Goal: Task Accomplishment & Management: Complete application form

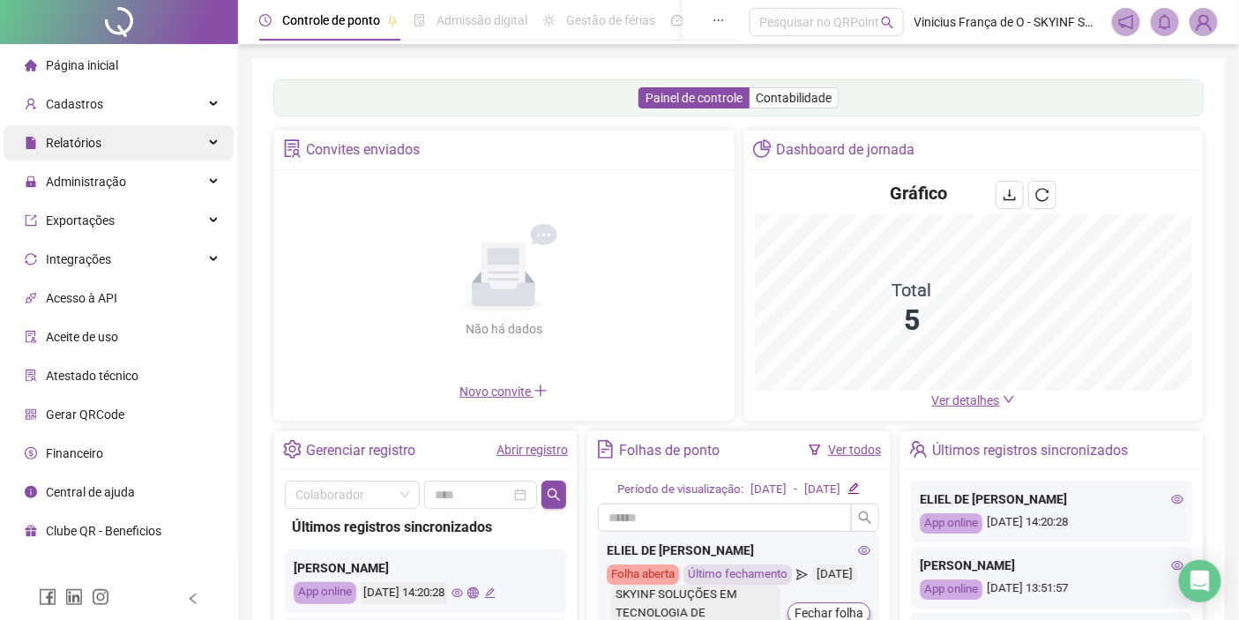
click at [144, 136] on div "Relatórios" at bounding box center [119, 142] width 230 height 35
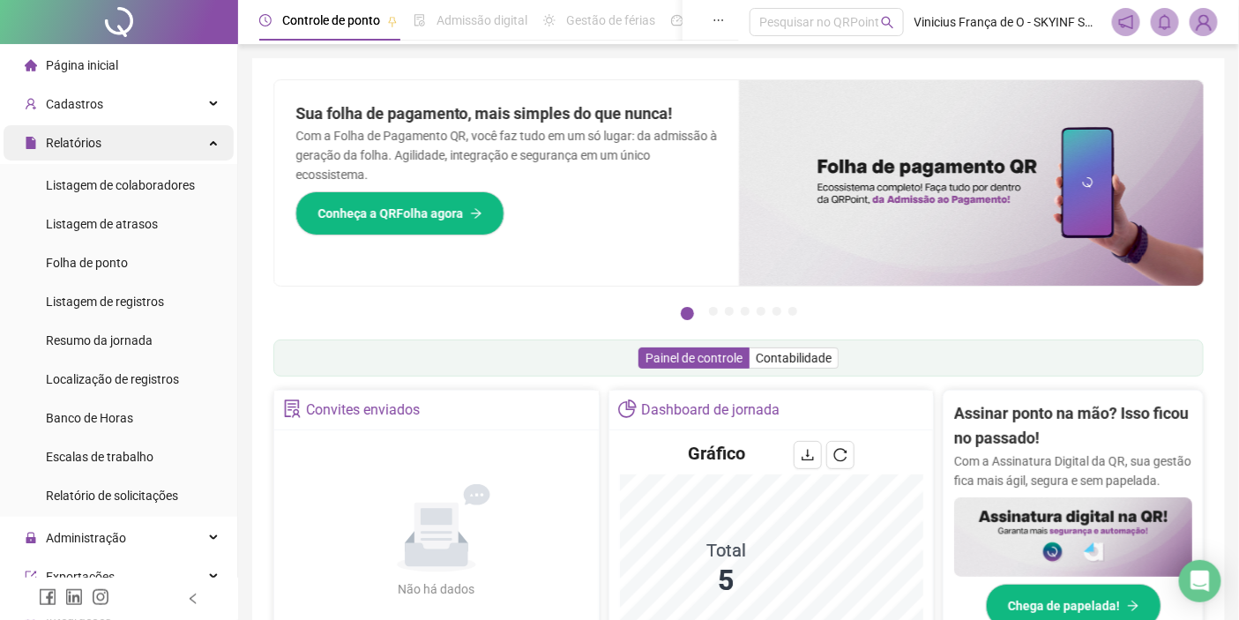
click at [107, 138] on div "Relatórios" at bounding box center [119, 142] width 230 height 35
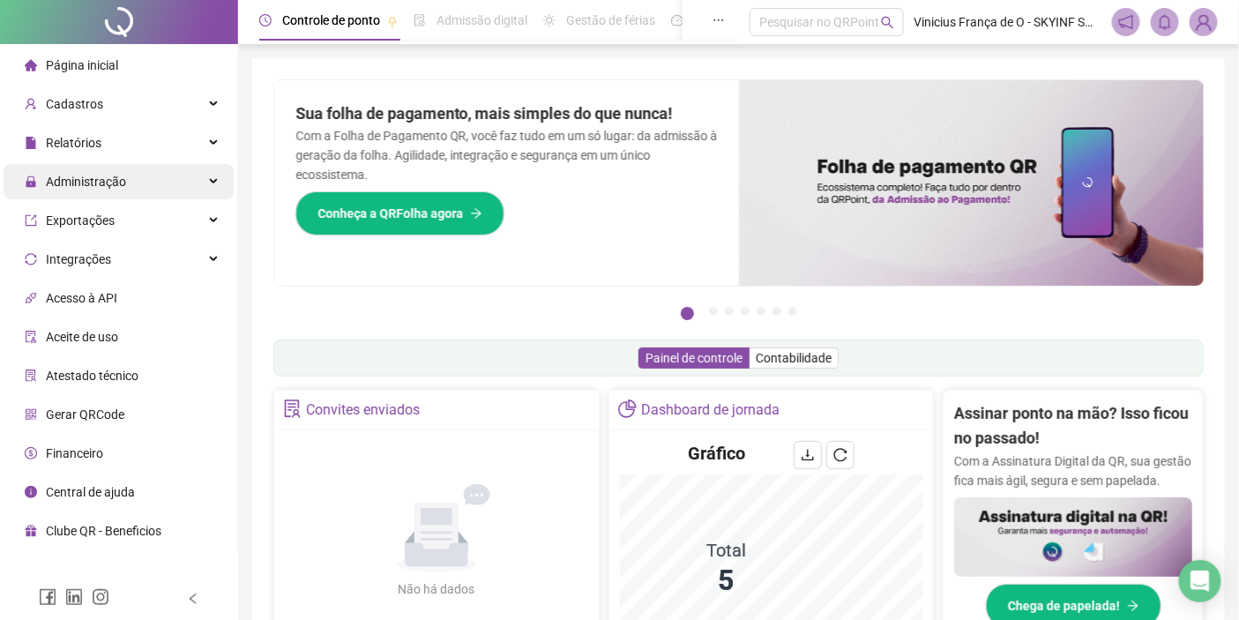
click at [108, 178] on span "Administração" at bounding box center [86, 182] width 80 height 14
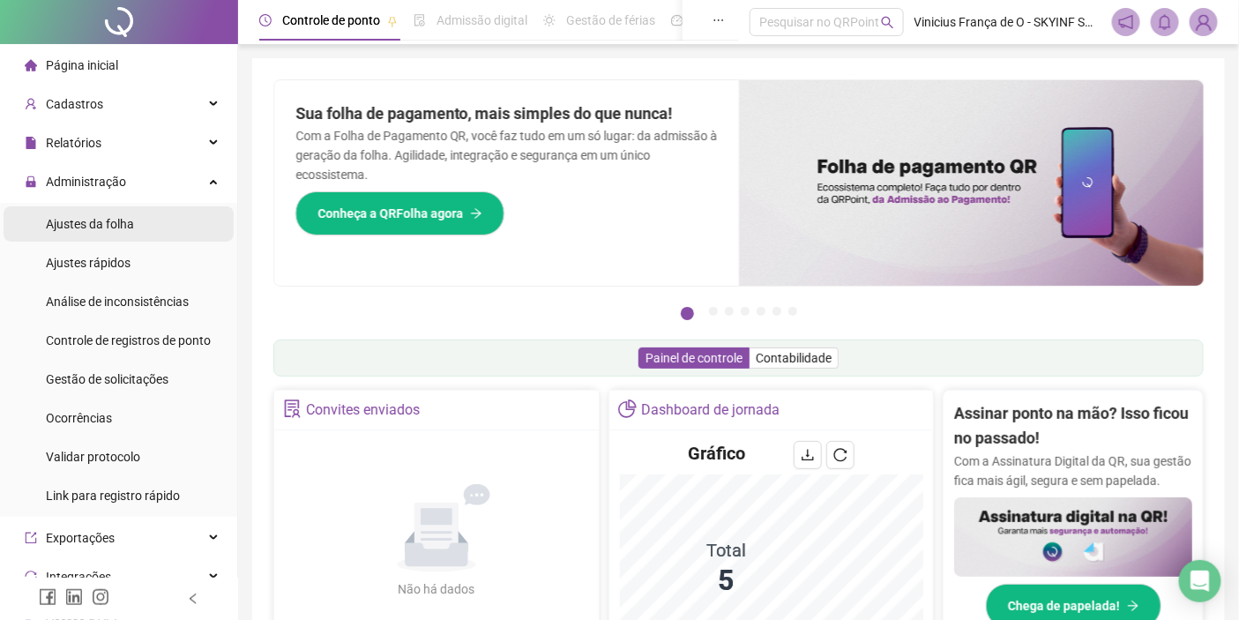
click at [101, 230] on span "Ajustes da folha" at bounding box center [90, 224] width 88 height 14
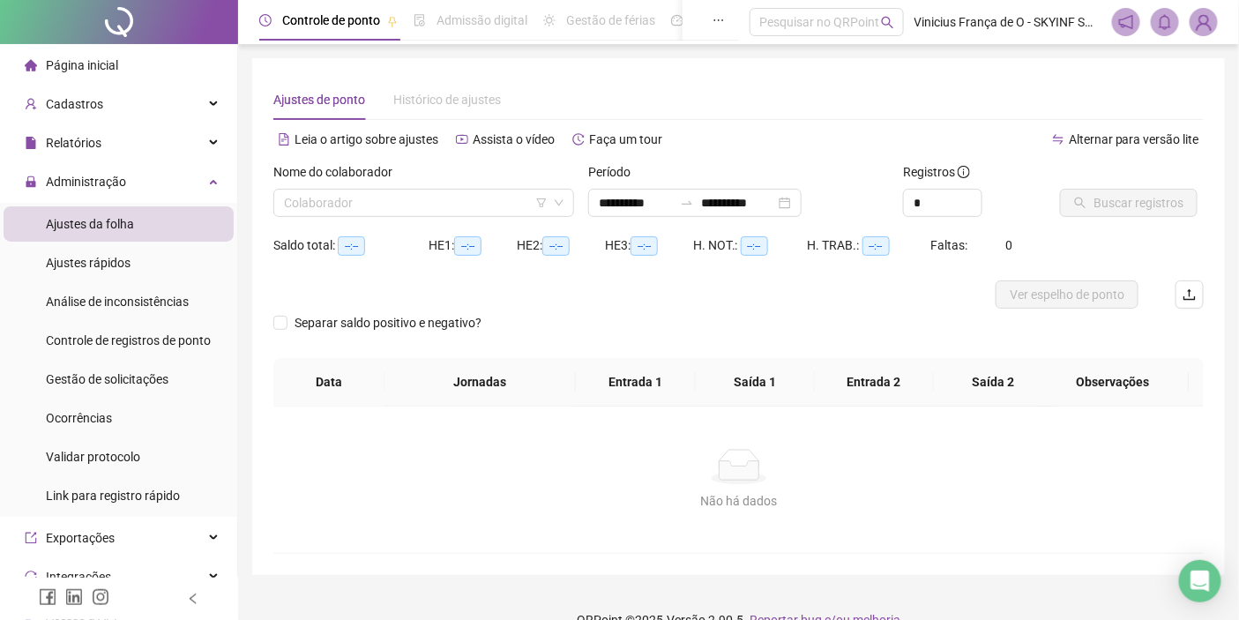
click at [489, 220] on div "Nome do colaborador Colaborador" at bounding box center [423, 196] width 315 height 69
click at [495, 205] on input "search" at bounding box center [416, 203] width 264 height 26
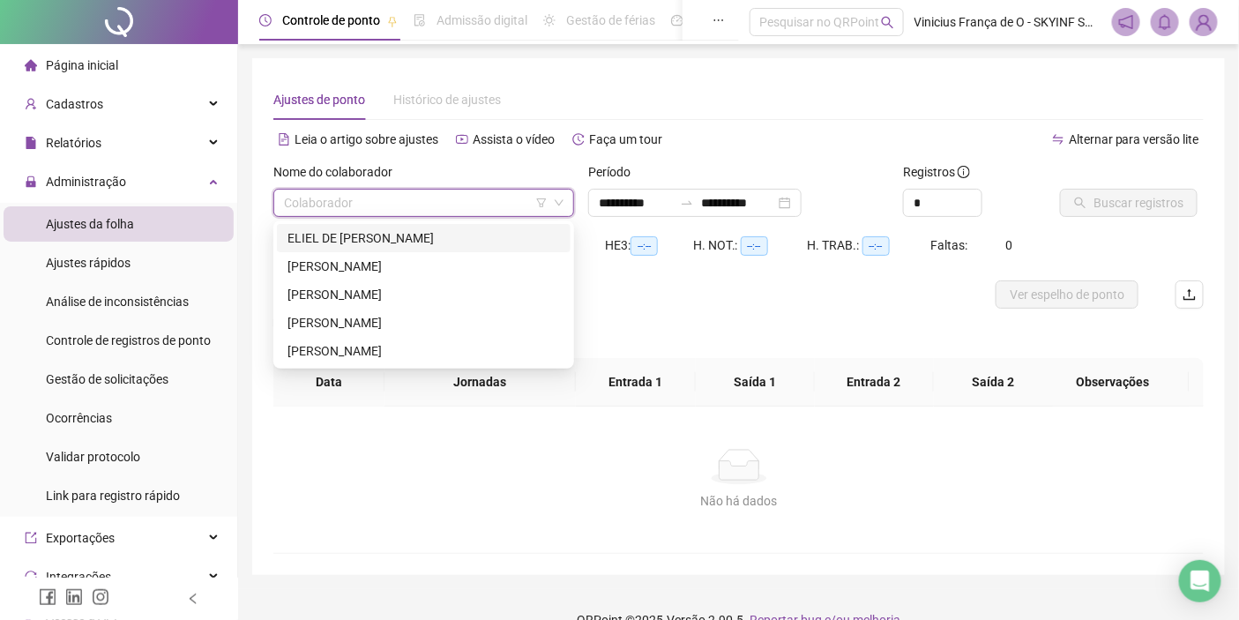
click at [462, 233] on div "ELIEL DE [PERSON_NAME]" at bounding box center [424, 237] width 273 height 19
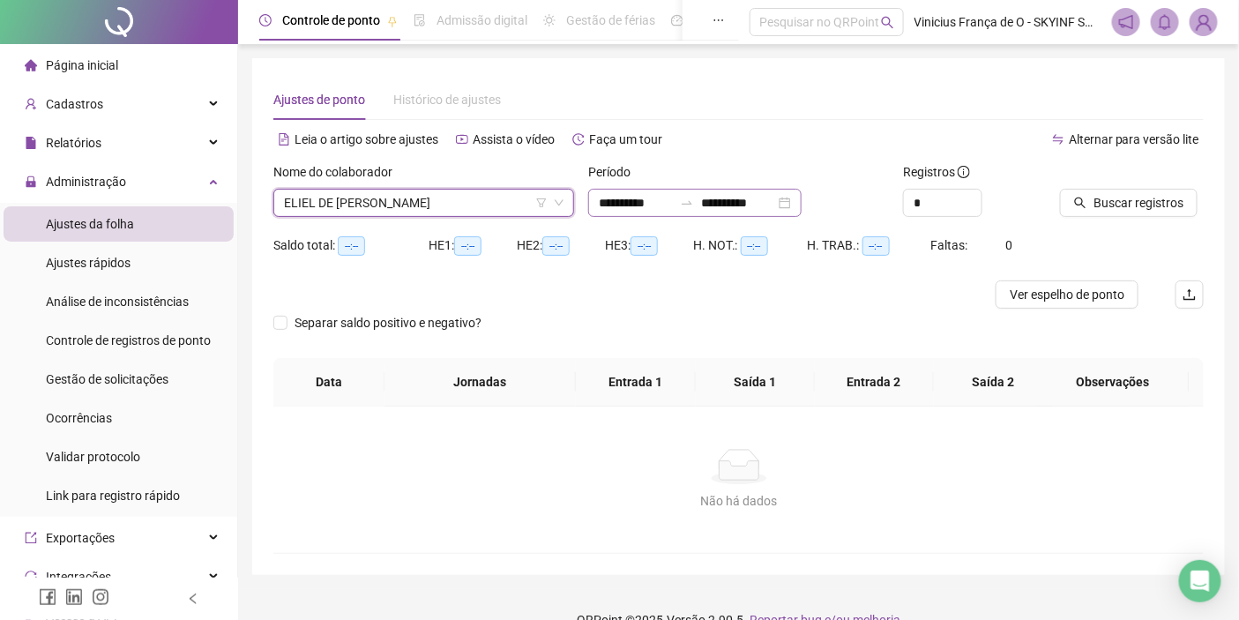
click at [707, 210] on div "**********" at bounding box center [694, 203] width 213 height 28
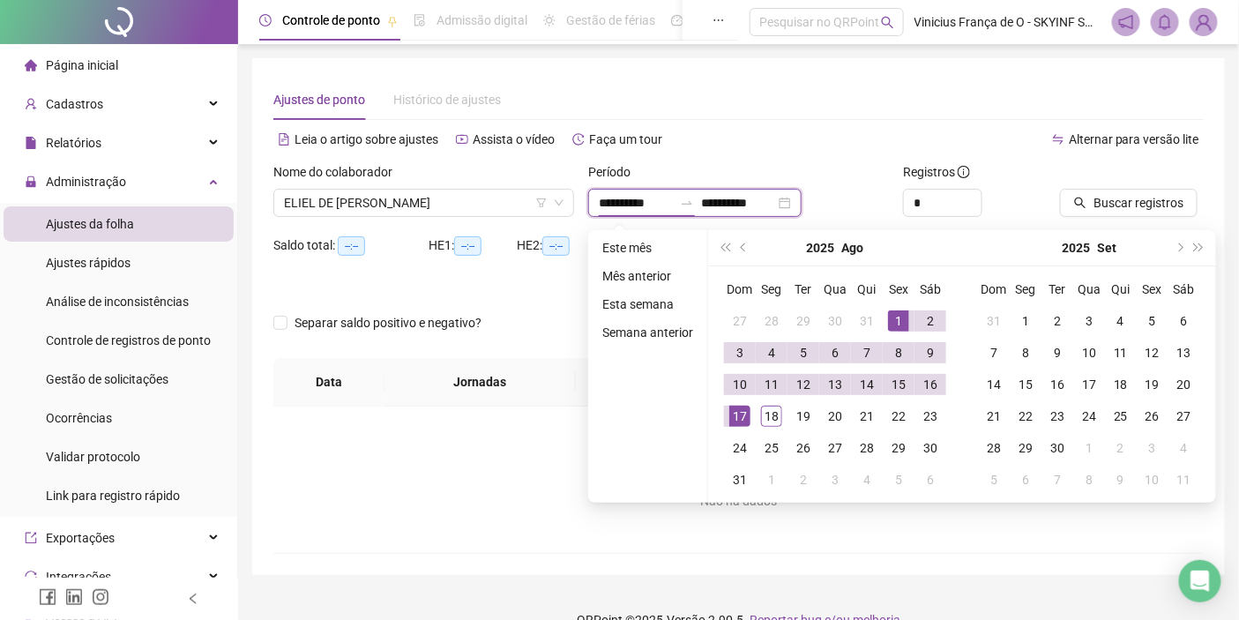
click at [727, 210] on input "**********" at bounding box center [738, 202] width 74 height 19
type input "**********"
click at [769, 415] on div "18" at bounding box center [771, 416] width 21 height 21
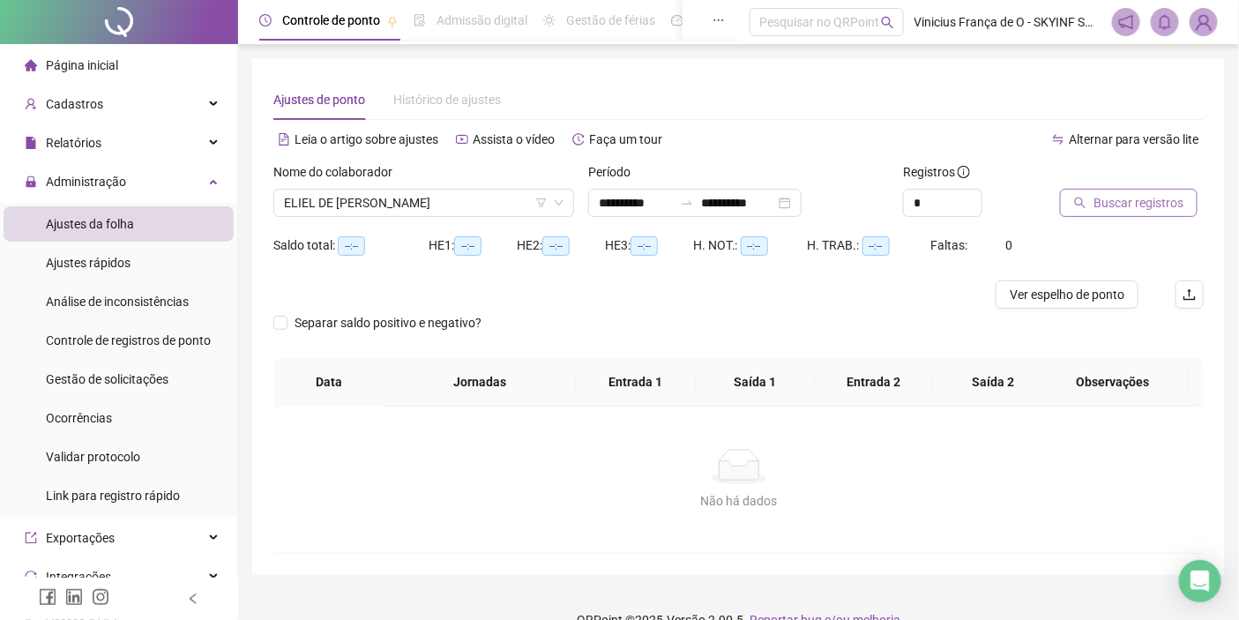
click at [1157, 200] on span "Buscar registros" at bounding box center [1139, 202] width 90 height 19
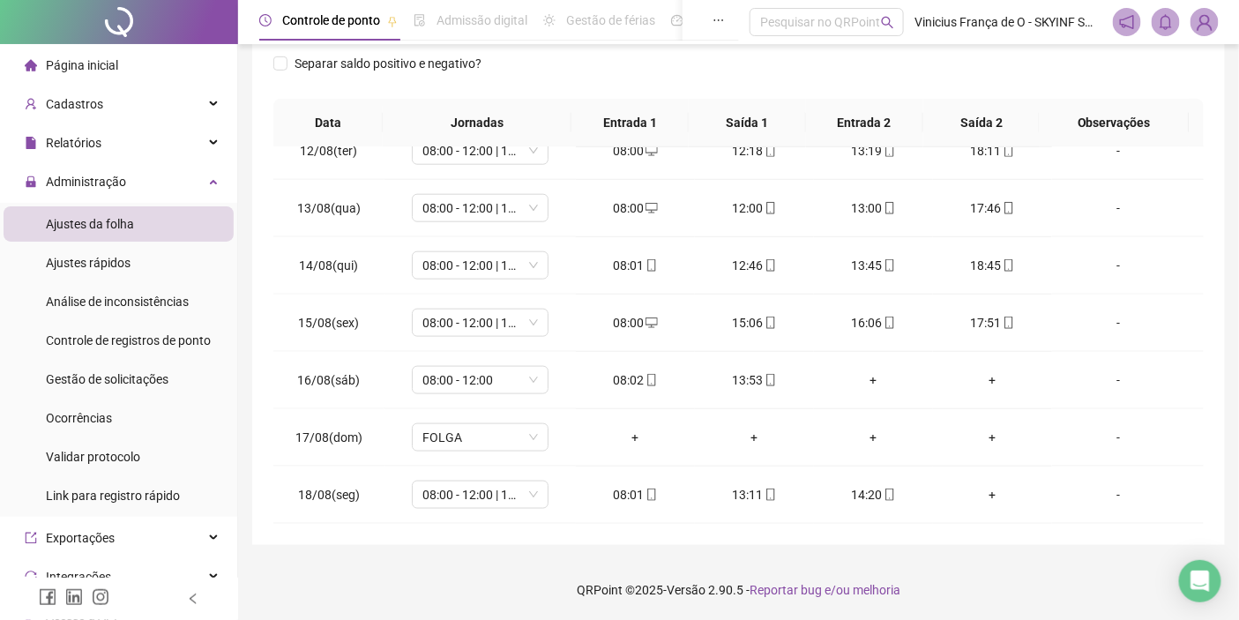
scroll to position [98, 0]
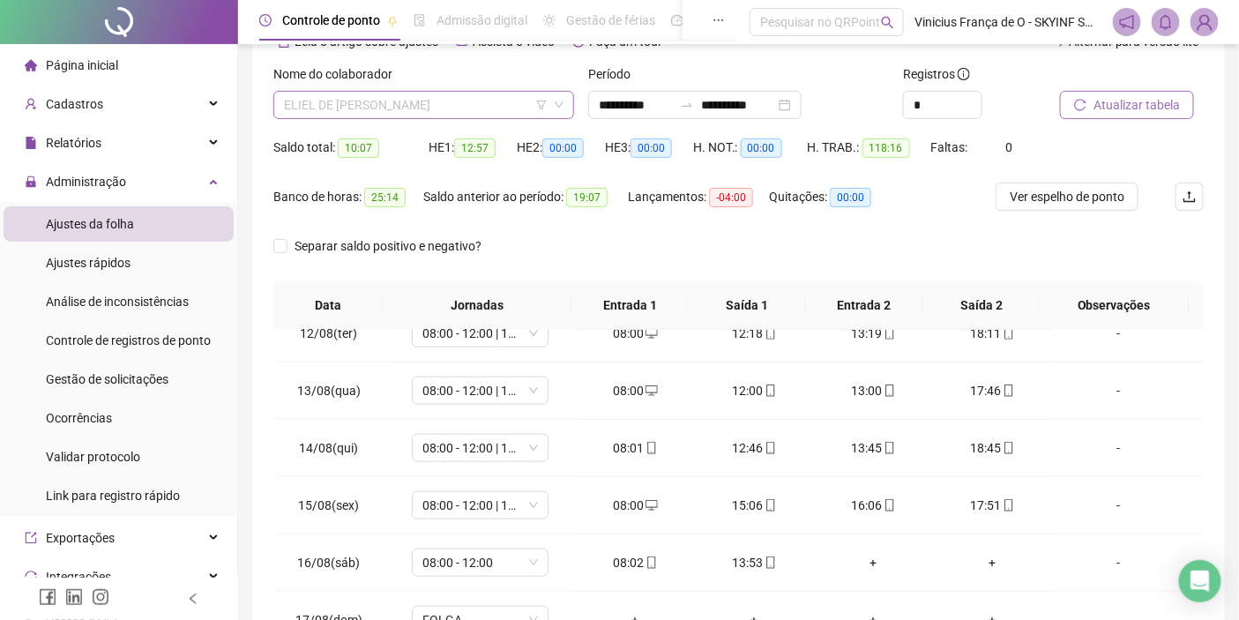
click at [450, 108] on span "ELIEL DE [PERSON_NAME]" at bounding box center [424, 105] width 280 height 26
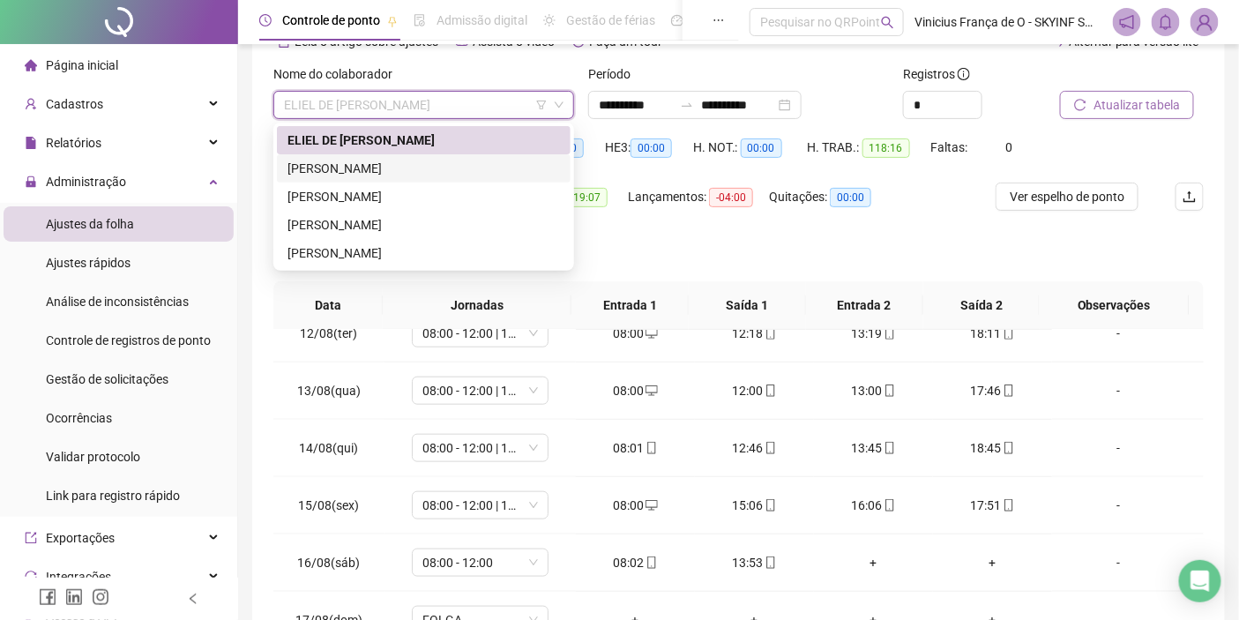
click at [438, 172] on div "[PERSON_NAME]" at bounding box center [424, 168] width 273 height 19
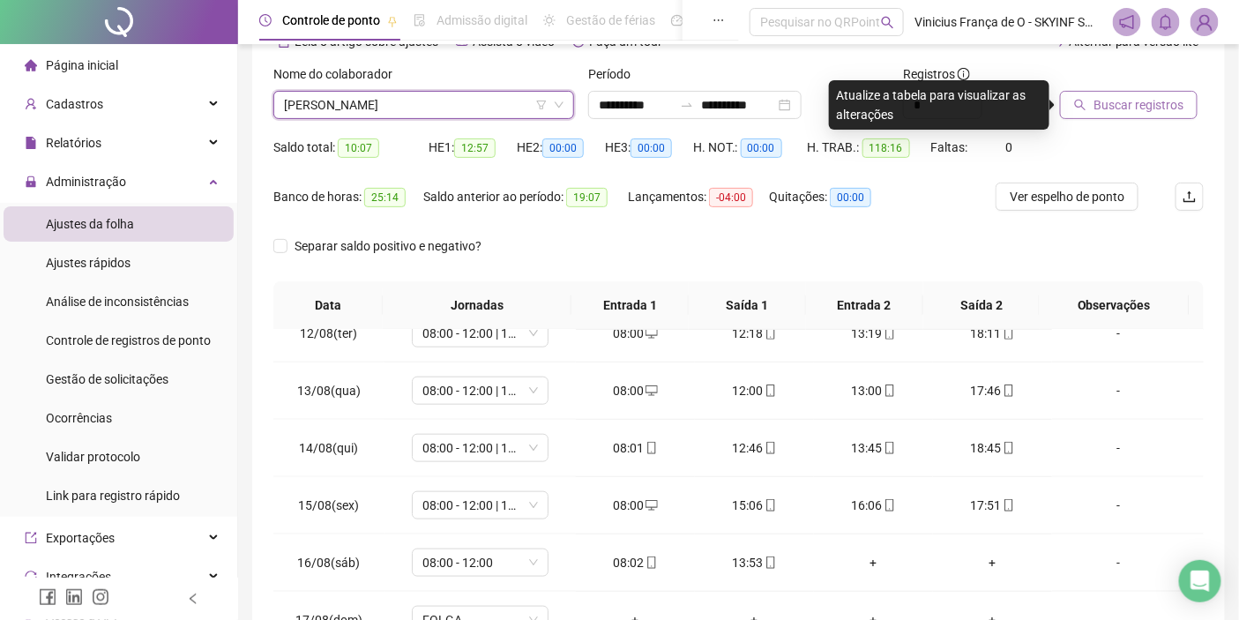
click at [1151, 101] on span "Buscar registros" at bounding box center [1139, 104] width 90 height 19
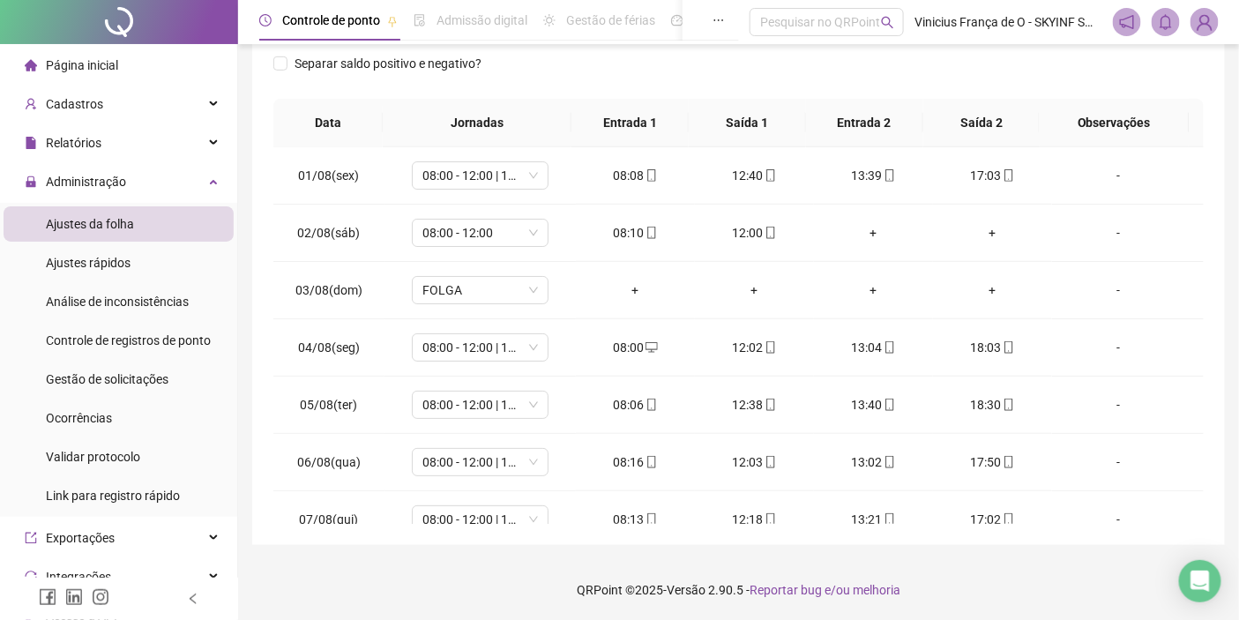
scroll to position [0, 0]
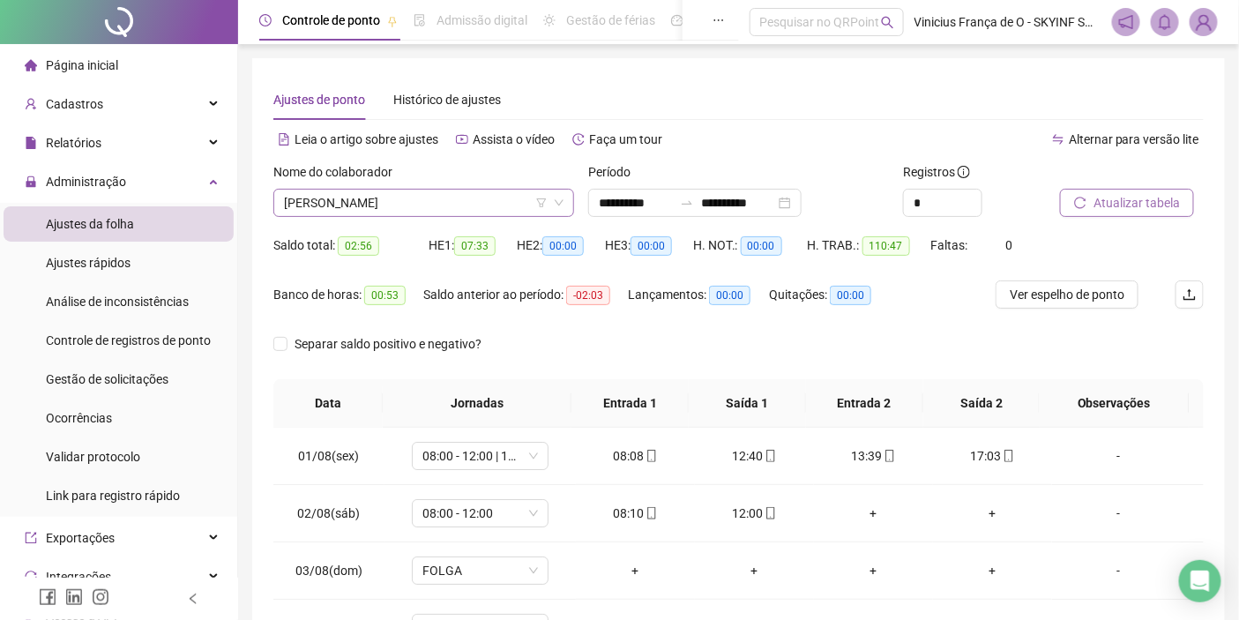
click at [535, 208] on span "[PERSON_NAME]" at bounding box center [424, 203] width 280 height 26
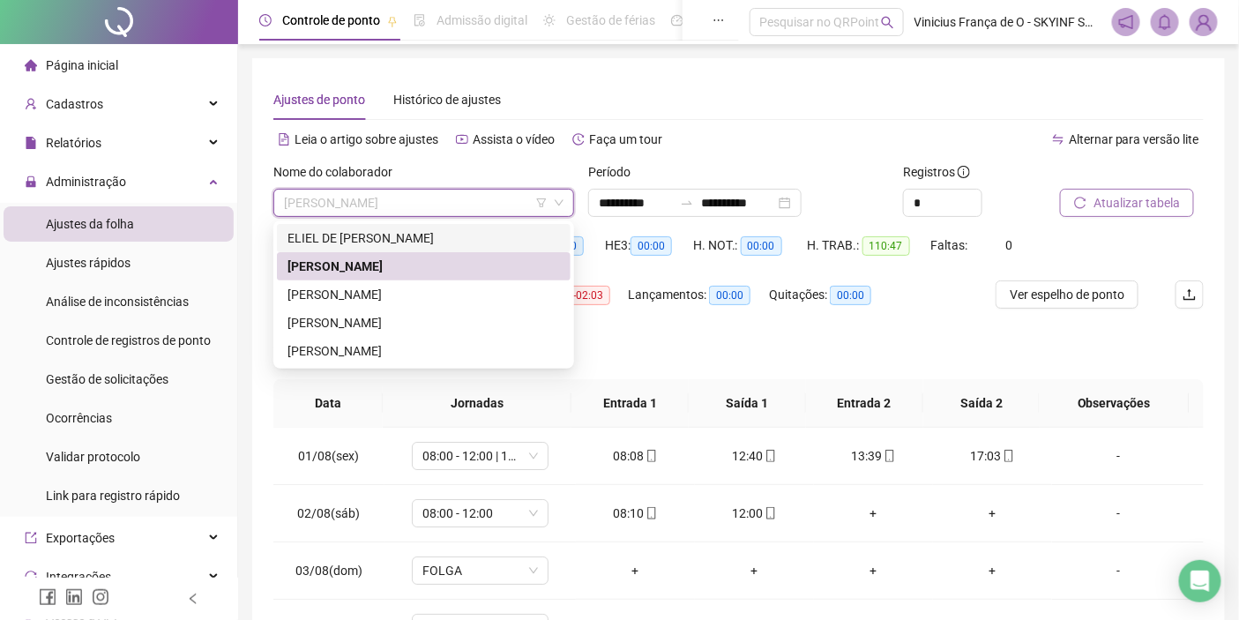
click at [496, 190] on span "[PERSON_NAME]" at bounding box center [424, 203] width 280 height 26
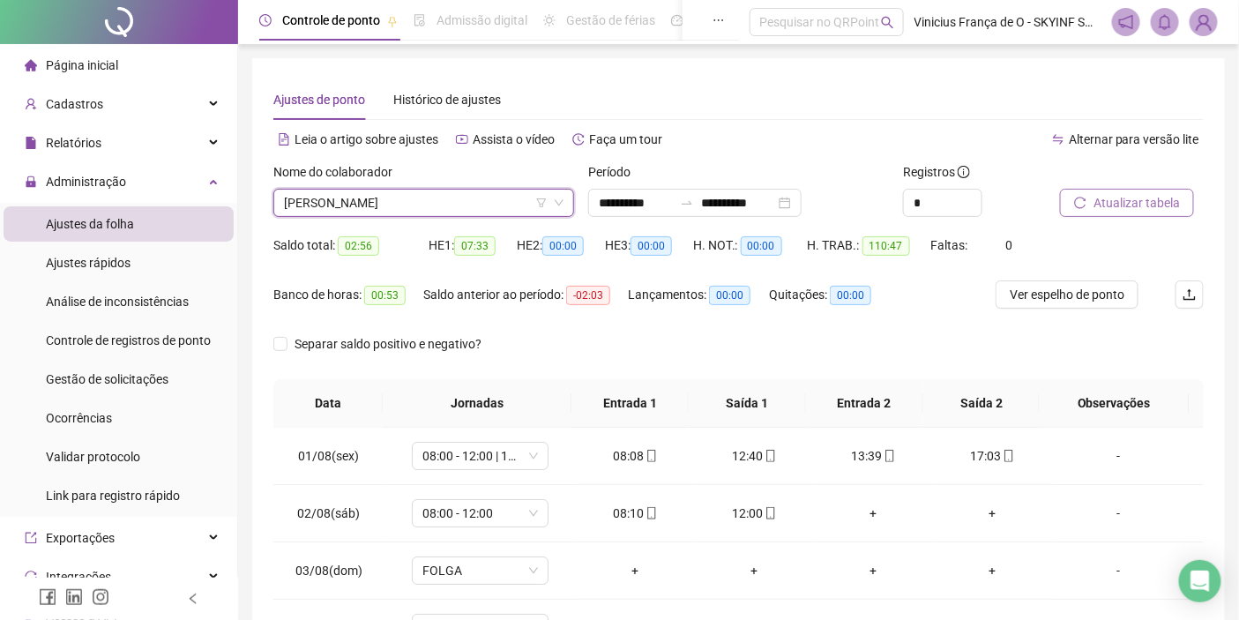
click at [496, 192] on span "[PERSON_NAME]" at bounding box center [424, 203] width 280 height 26
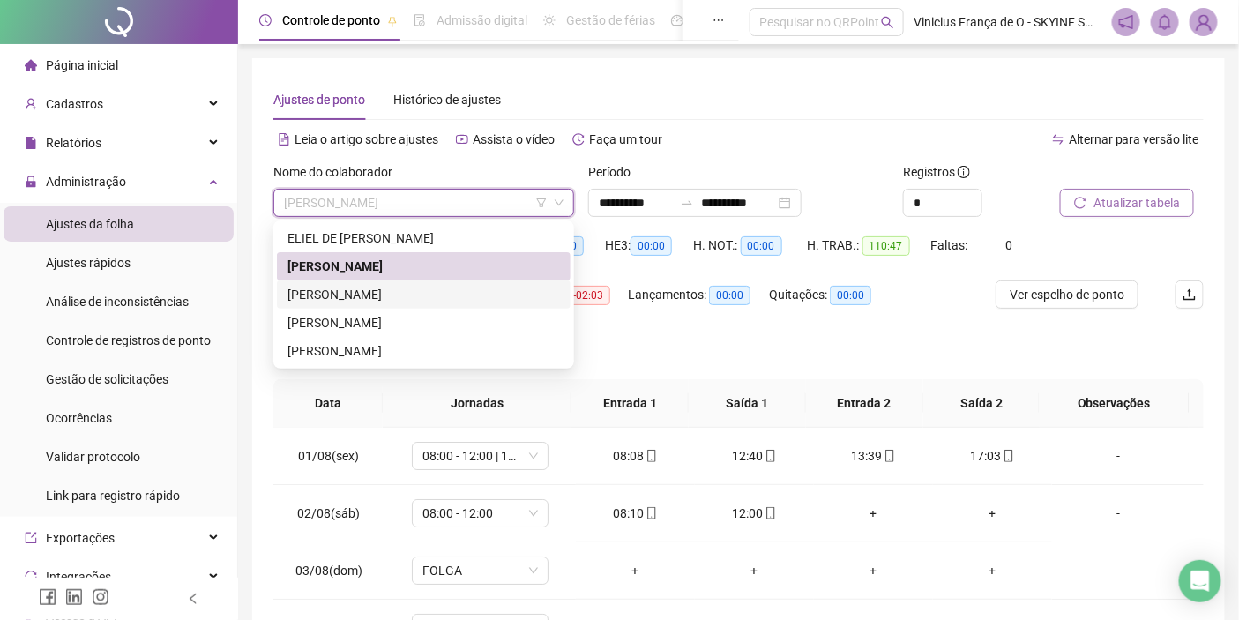
click at [398, 292] on div "[PERSON_NAME]" at bounding box center [424, 294] width 273 height 19
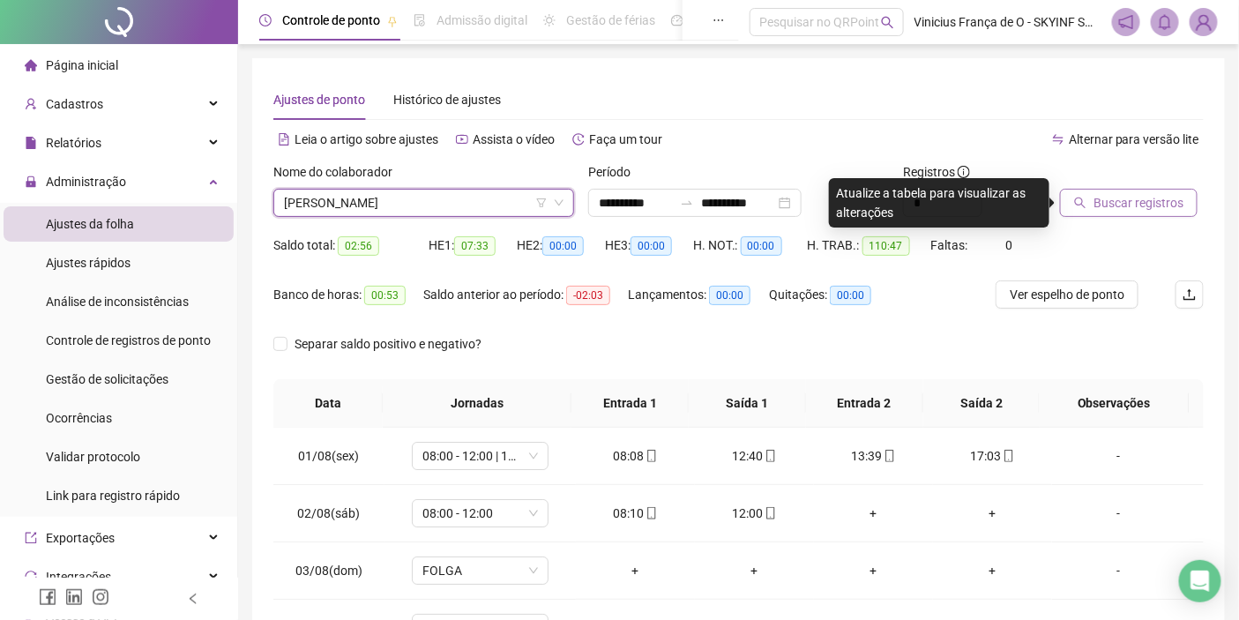
click at [1118, 217] on div "Buscar registros" at bounding box center [1132, 196] width 158 height 69
click at [1121, 206] on span "Buscar registros" at bounding box center [1139, 202] width 90 height 19
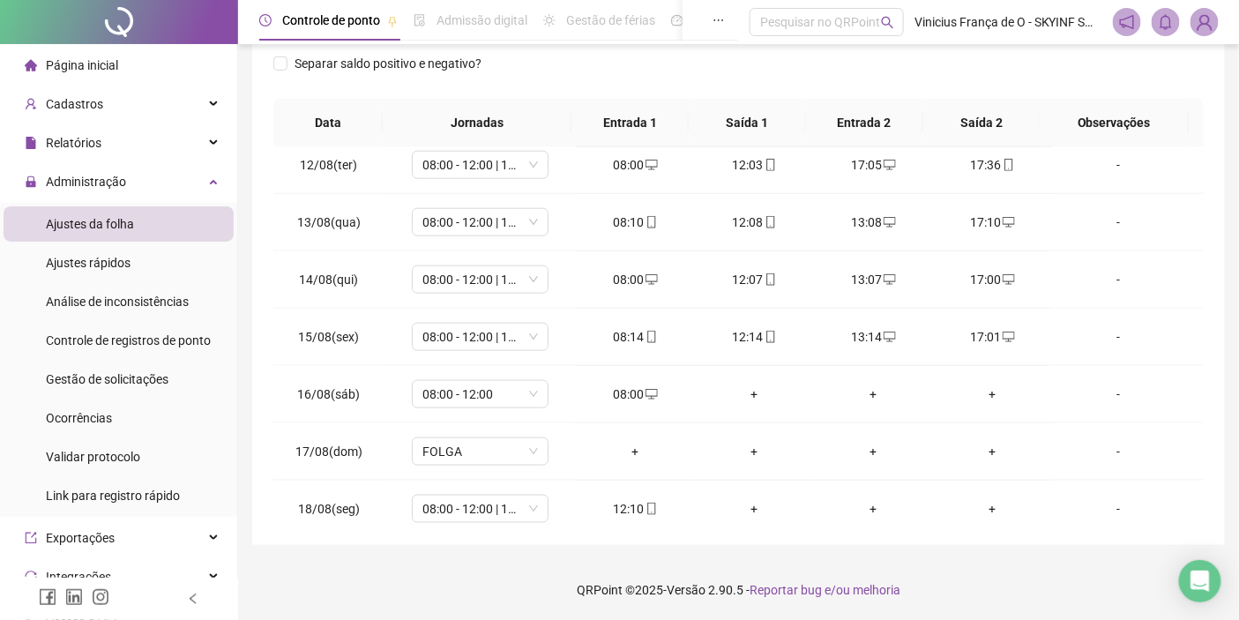
scroll to position [656, 0]
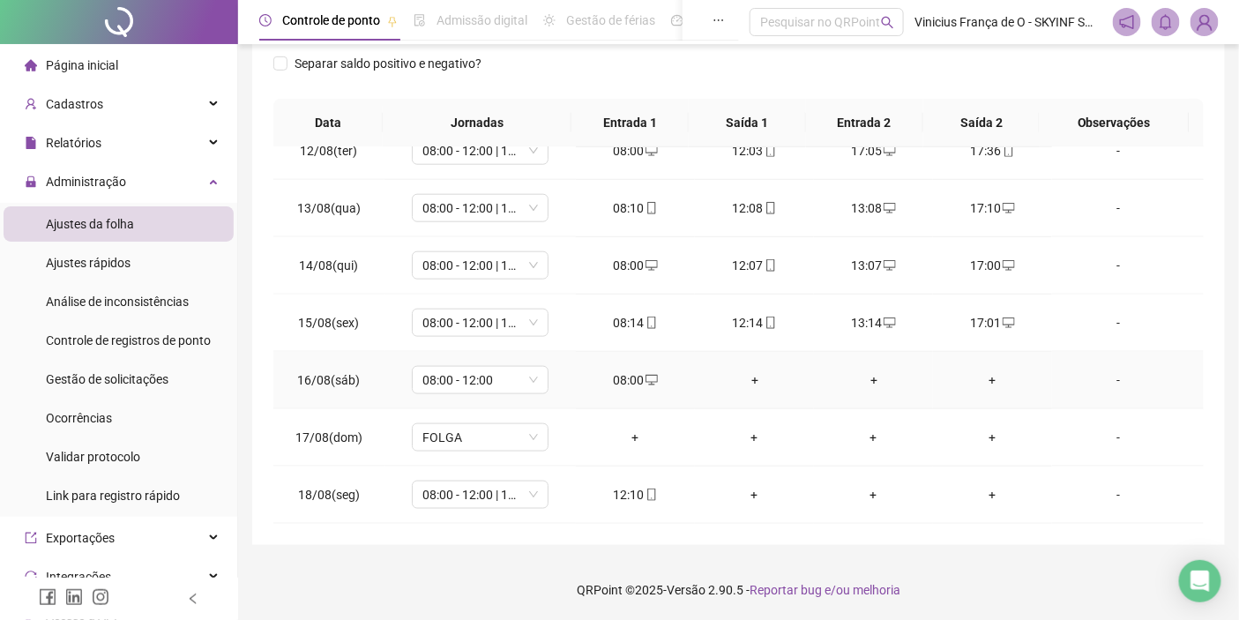
click at [715, 370] on div "+" at bounding box center [754, 379] width 91 height 19
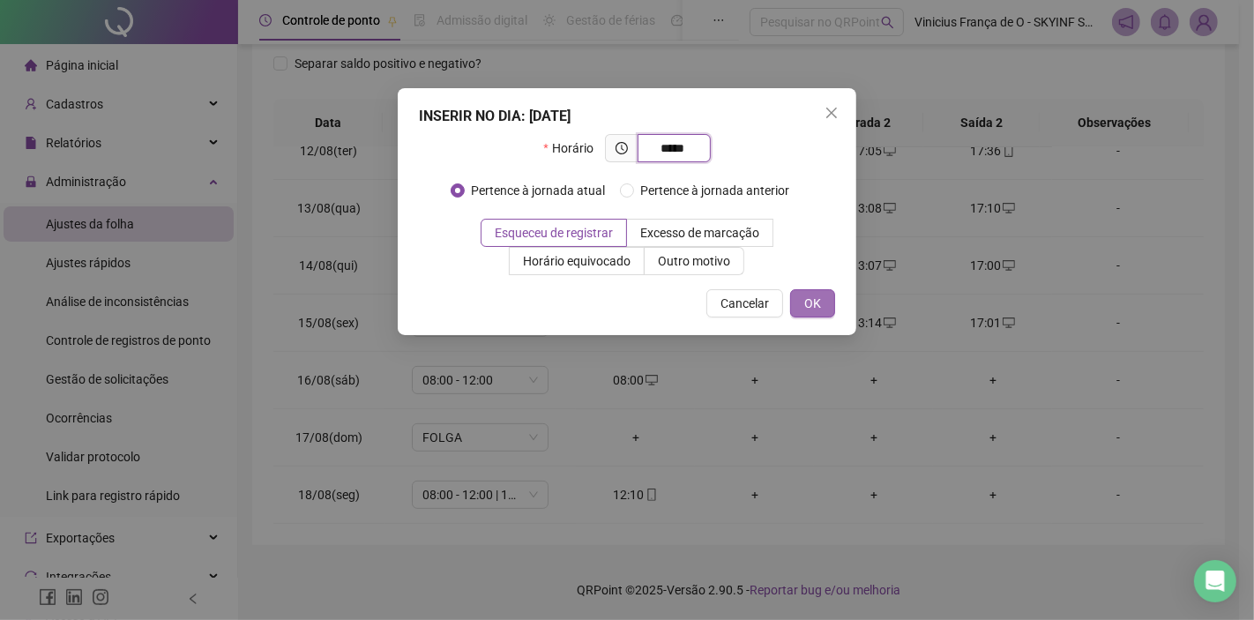
type input "*****"
click at [803, 314] on button "OK" at bounding box center [812, 303] width 45 height 28
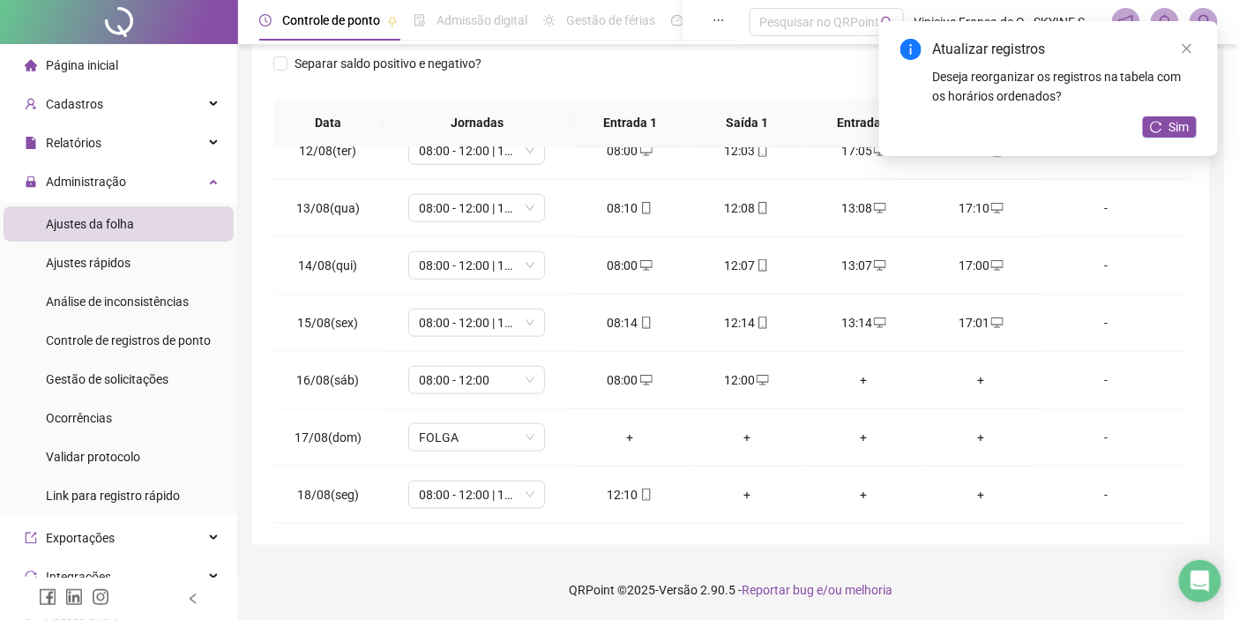
click at [728, 497] on div "+" at bounding box center [747, 494] width 89 height 19
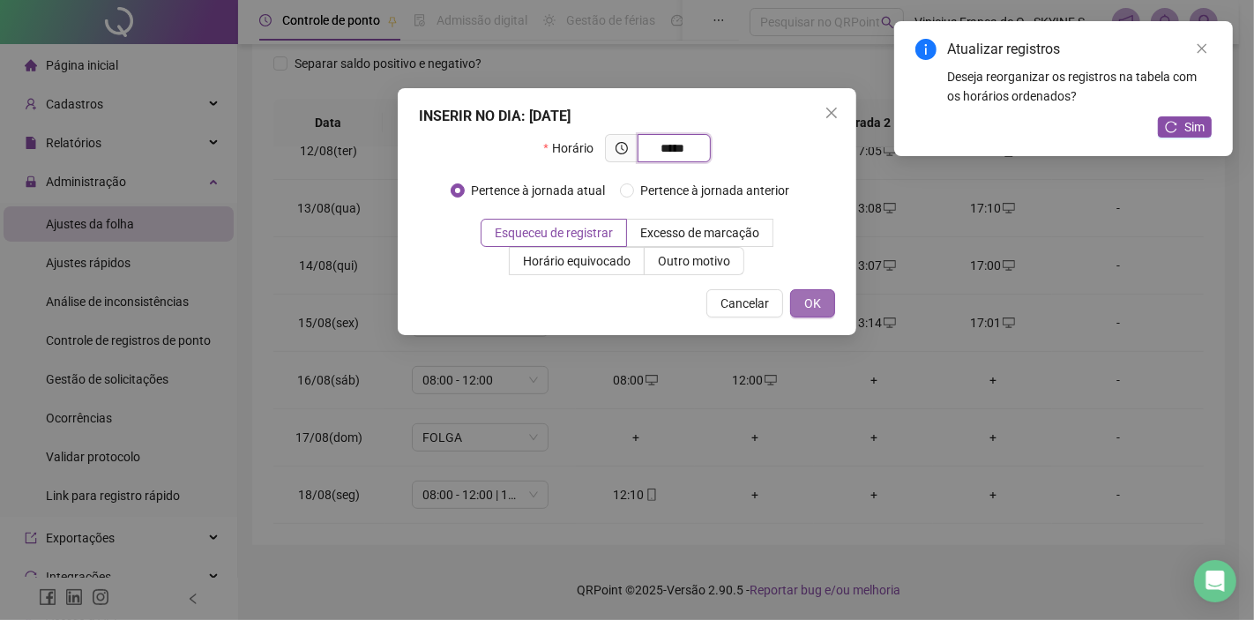
type input "*****"
click at [817, 296] on span "OK" at bounding box center [812, 303] width 17 height 19
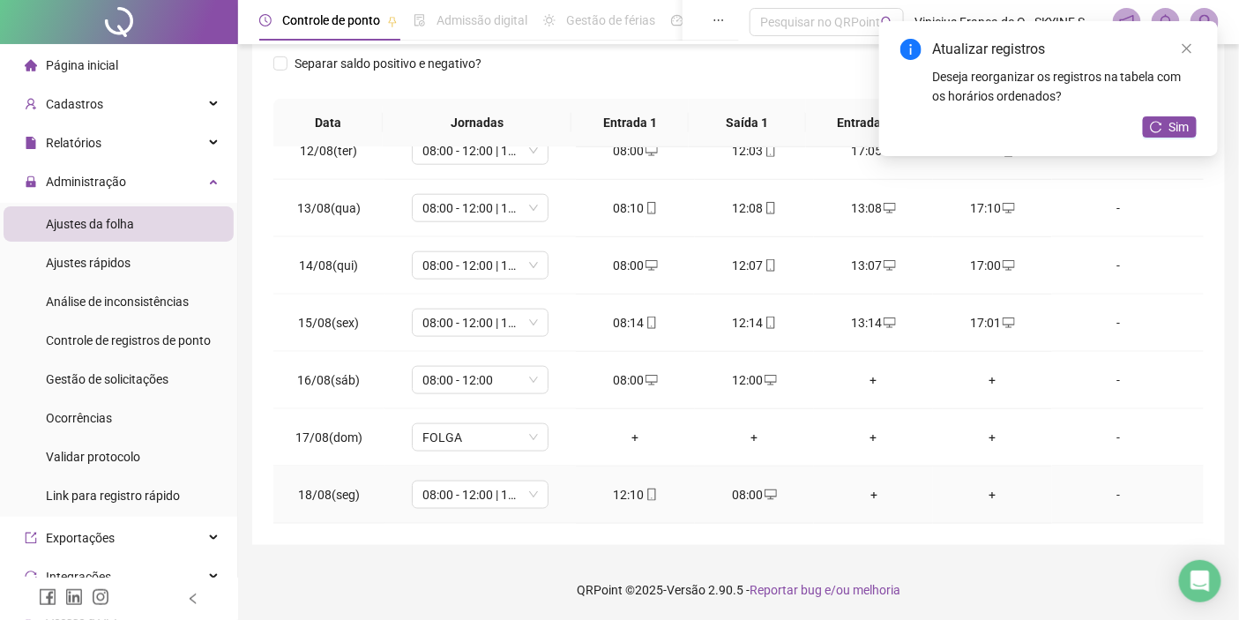
click at [861, 497] on div "+" at bounding box center [873, 494] width 91 height 19
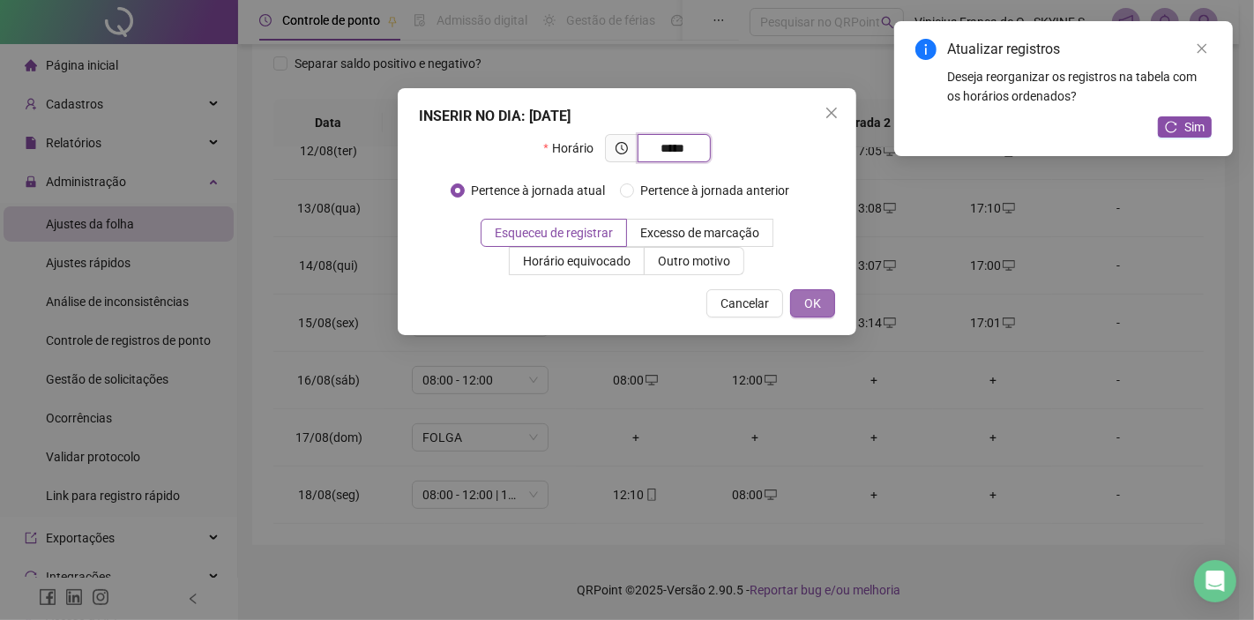
type input "*****"
click at [820, 300] on span "OK" at bounding box center [812, 303] width 17 height 19
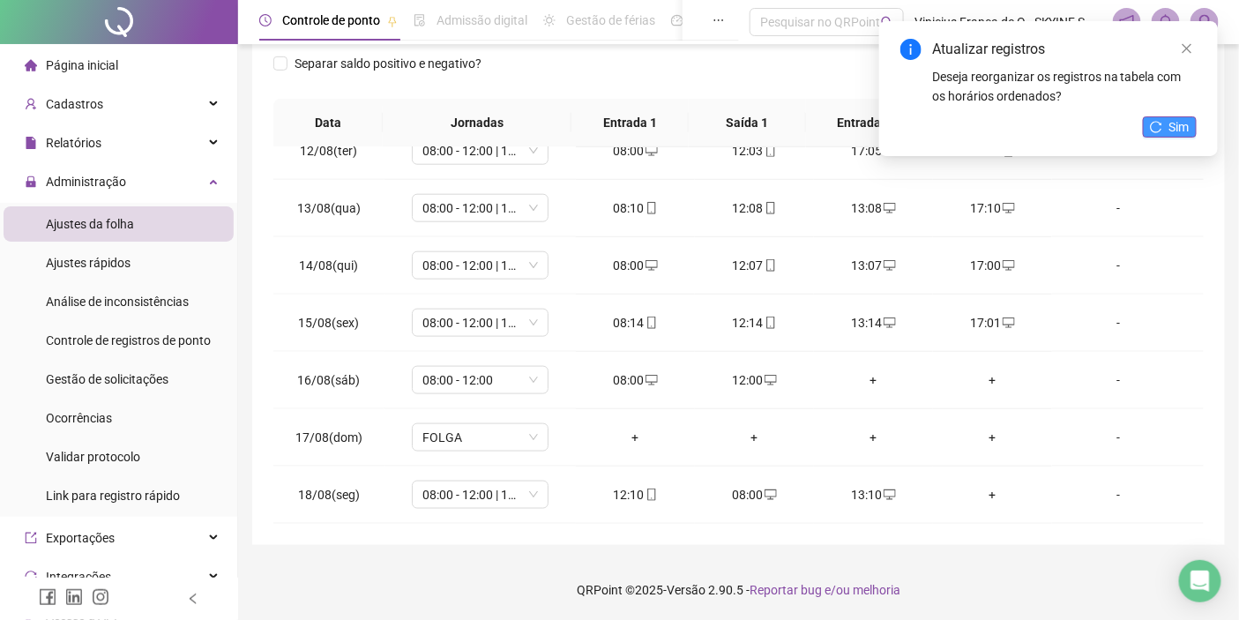
click at [1160, 117] on button "Sim" at bounding box center [1170, 126] width 54 height 21
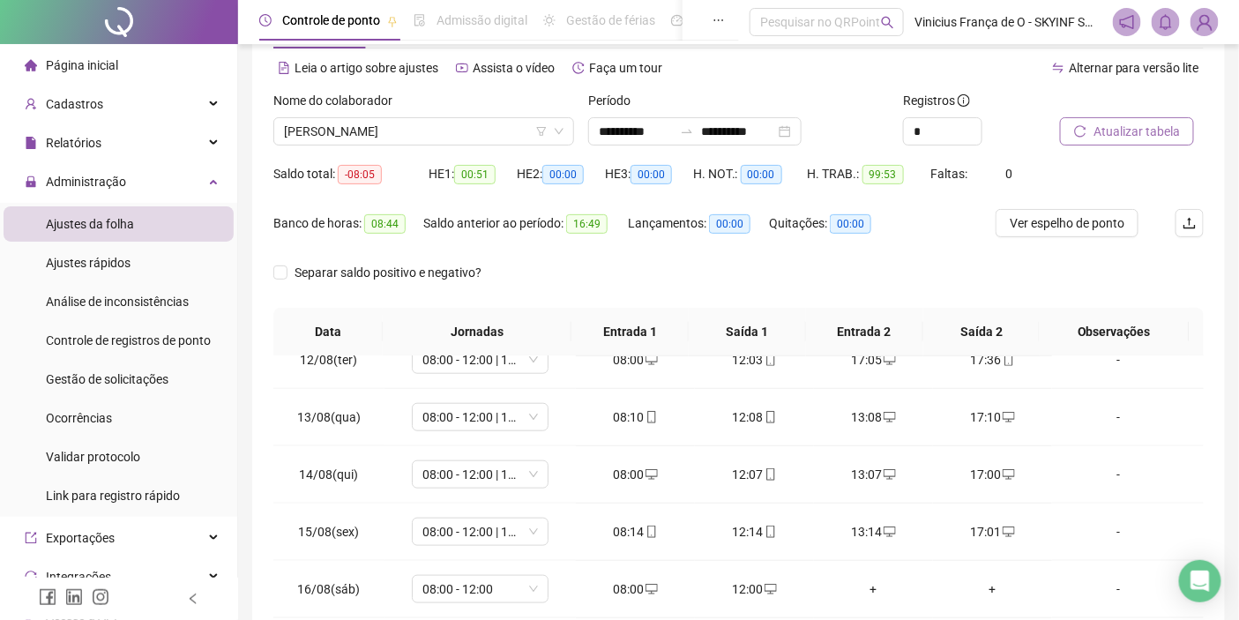
scroll to position [45, 0]
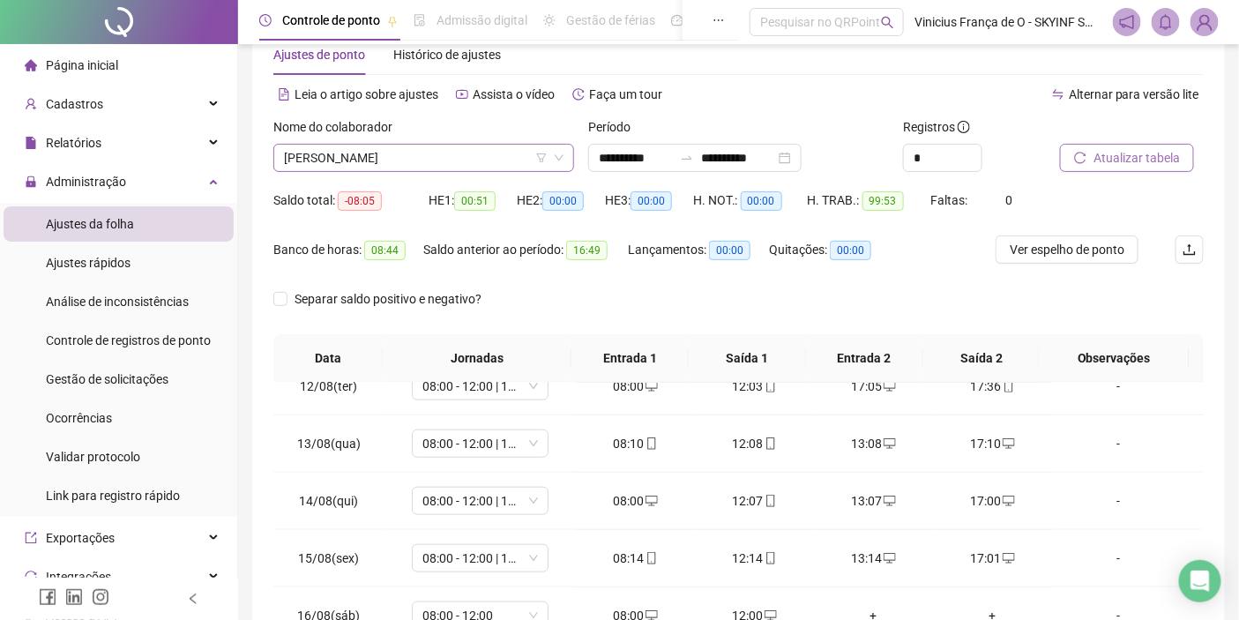
click at [404, 153] on span "[PERSON_NAME]" at bounding box center [424, 158] width 280 height 26
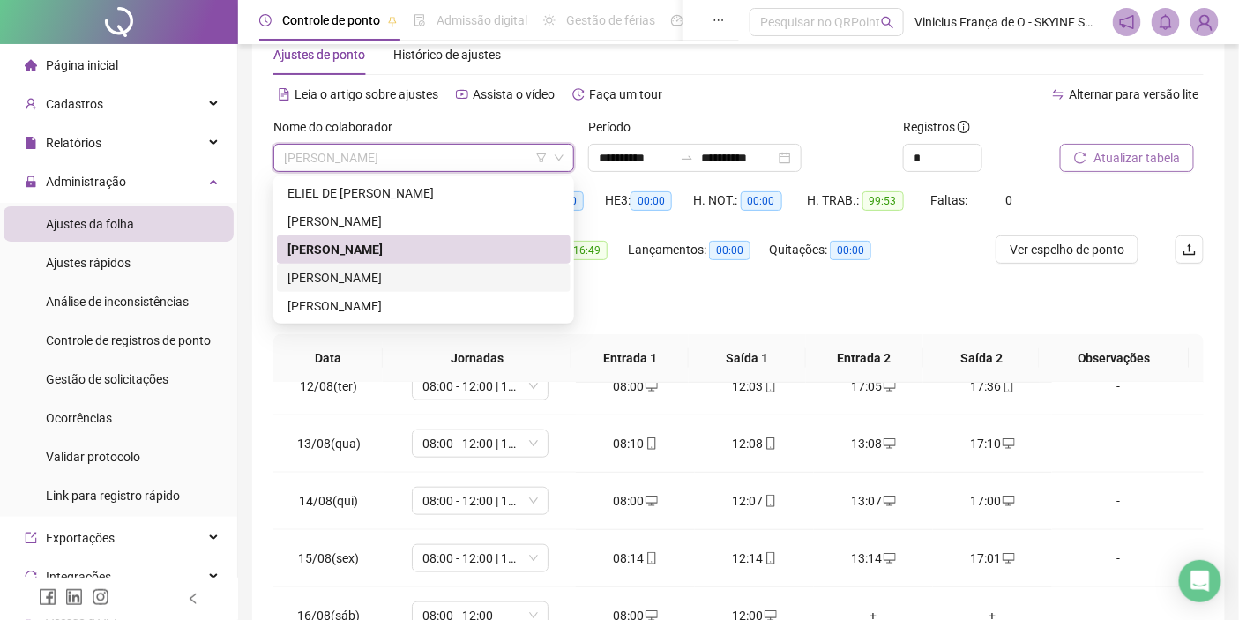
click at [445, 273] on div "[PERSON_NAME]" at bounding box center [424, 277] width 273 height 19
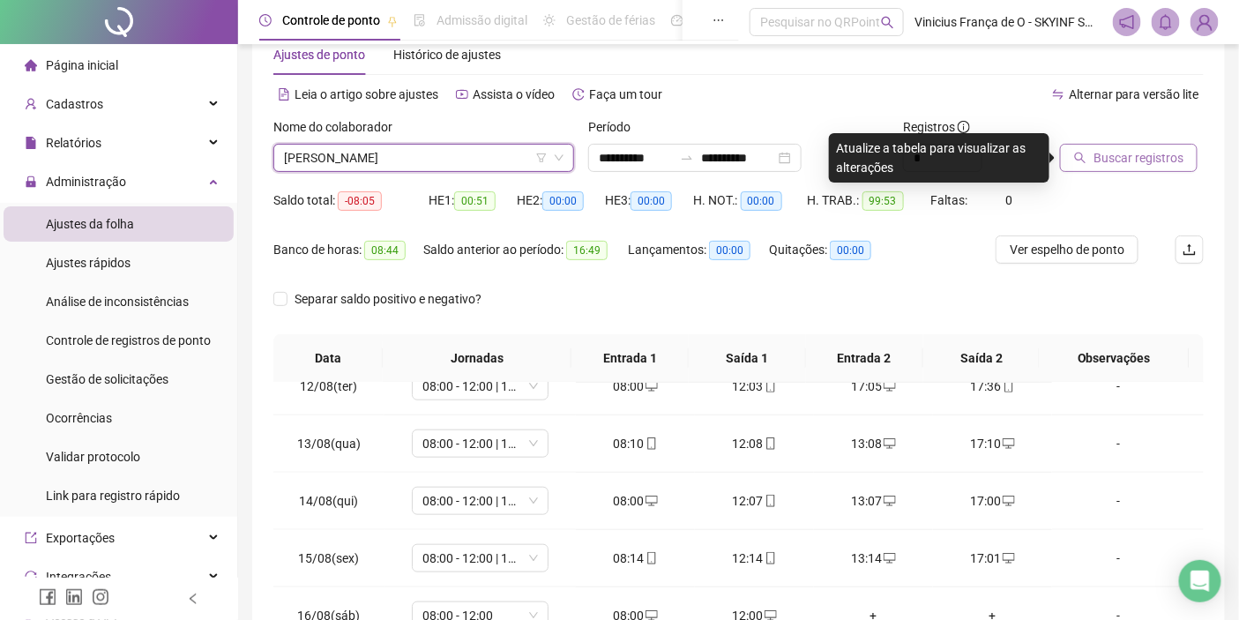
click at [1147, 153] on span "Buscar registros" at bounding box center [1139, 157] width 90 height 19
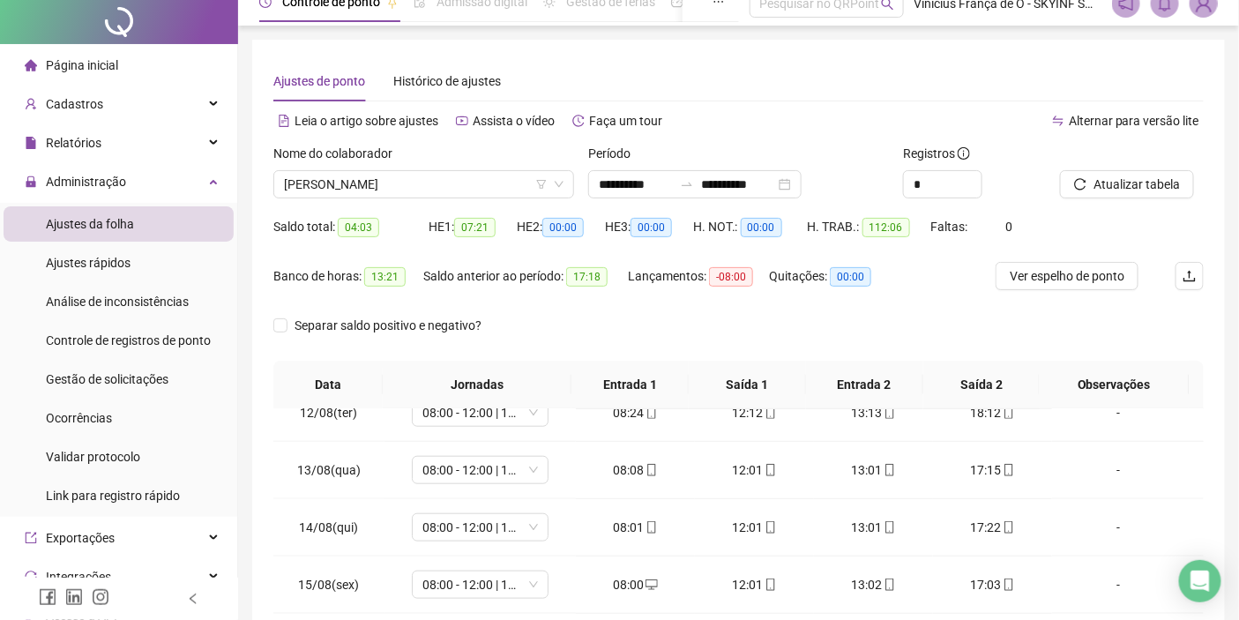
scroll to position [0, 0]
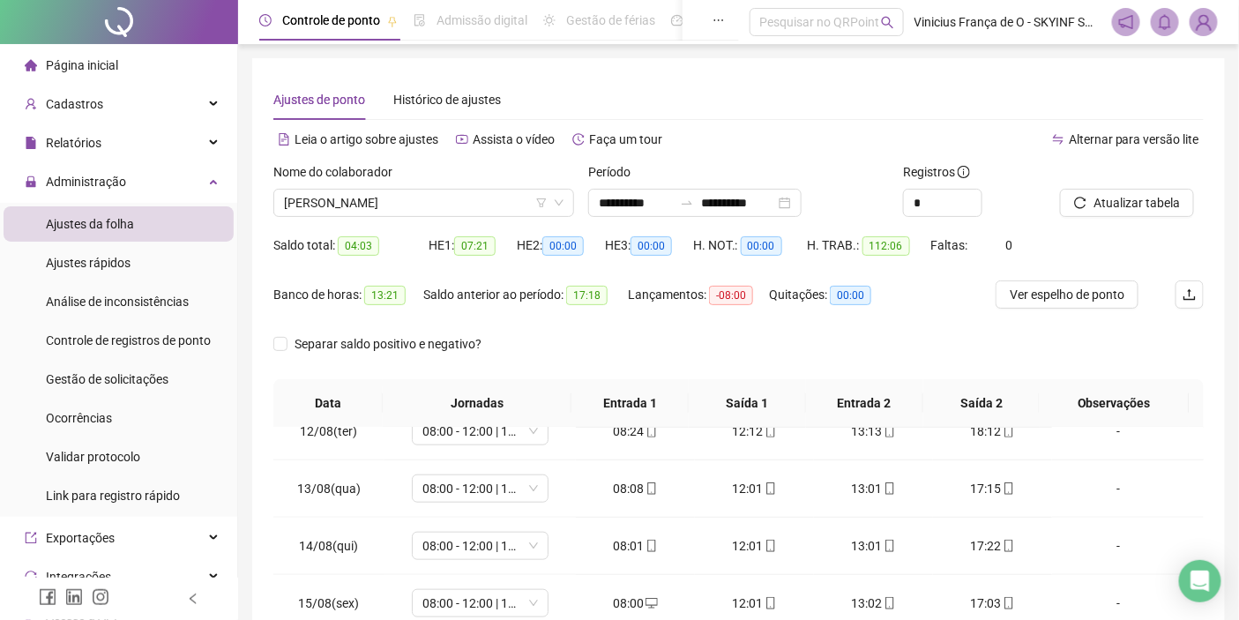
click at [322, 183] on div "Nome do colaborador" at bounding box center [423, 175] width 301 height 26
click at [349, 197] on span "[PERSON_NAME]" at bounding box center [424, 203] width 280 height 26
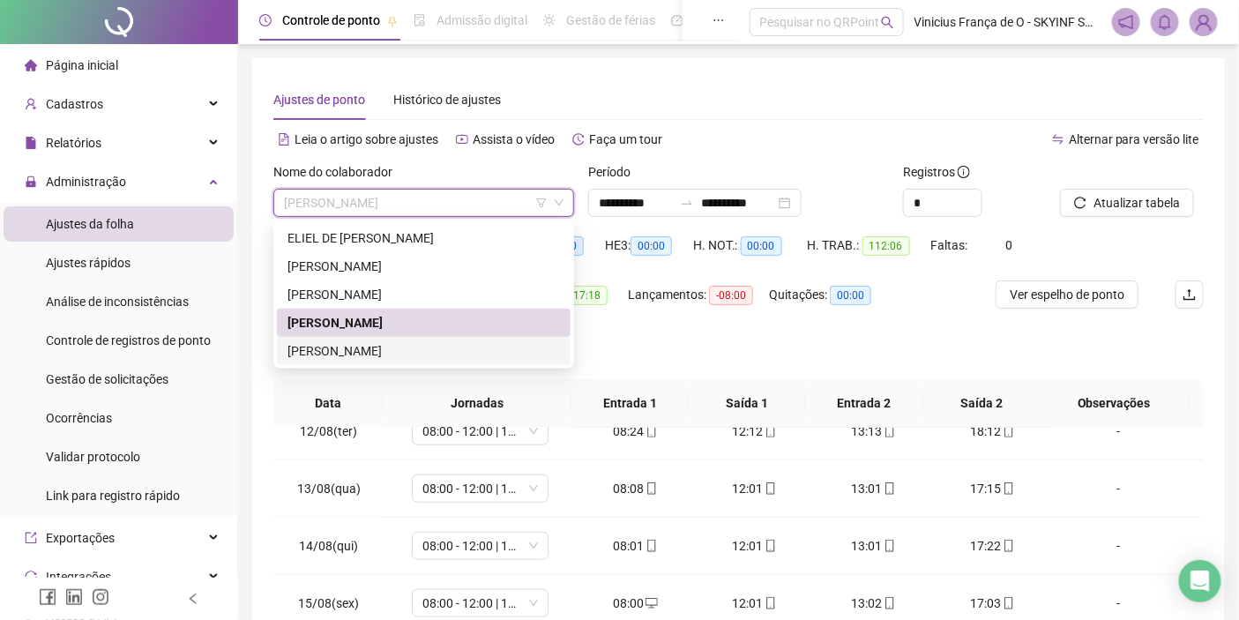
click at [326, 353] on div "[PERSON_NAME]" at bounding box center [424, 350] width 273 height 19
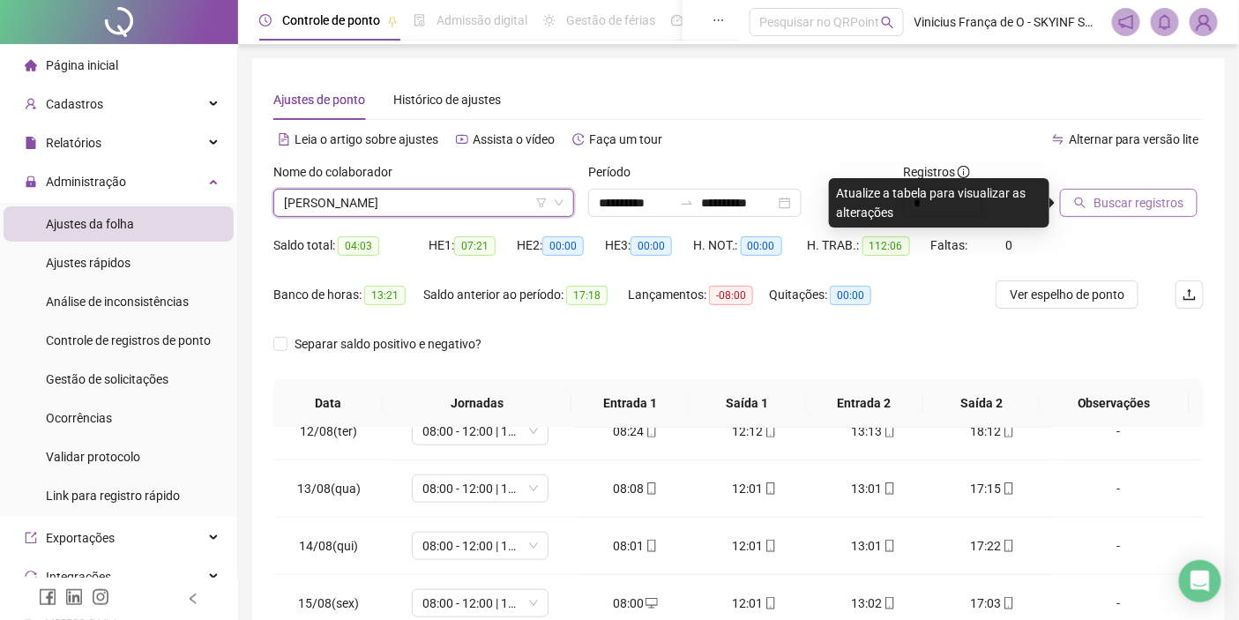
click at [1090, 199] on button "Buscar registros" at bounding box center [1129, 203] width 138 height 28
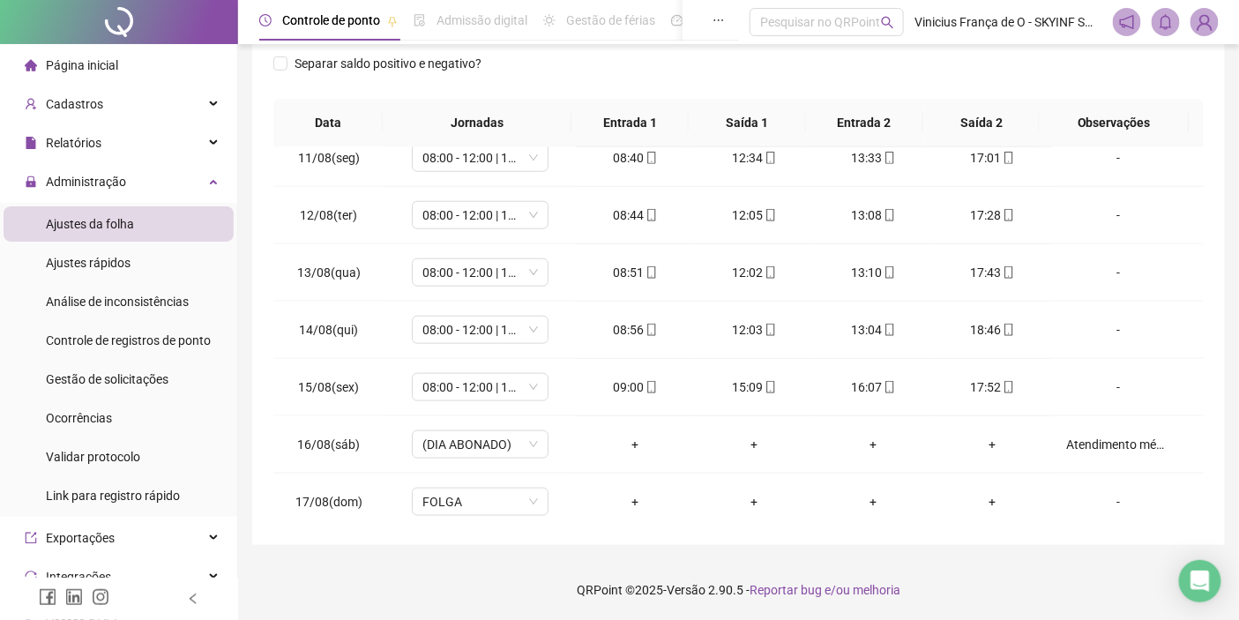
scroll to position [656, 0]
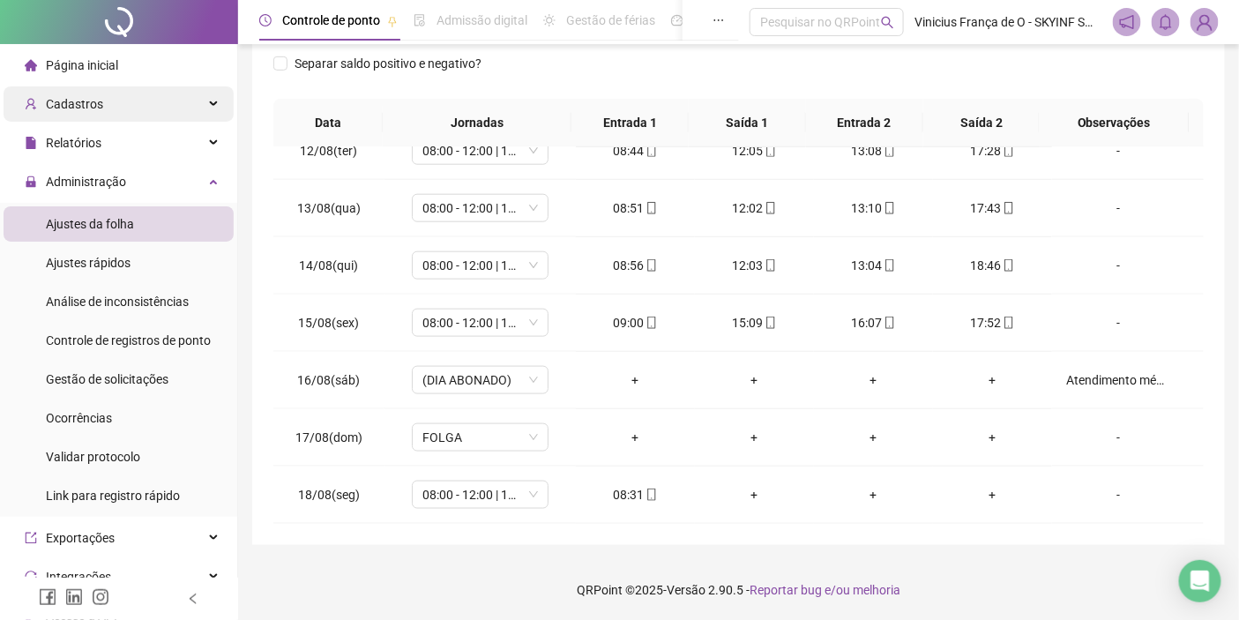
click at [134, 93] on div "Cadastros" at bounding box center [119, 103] width 230 height 35
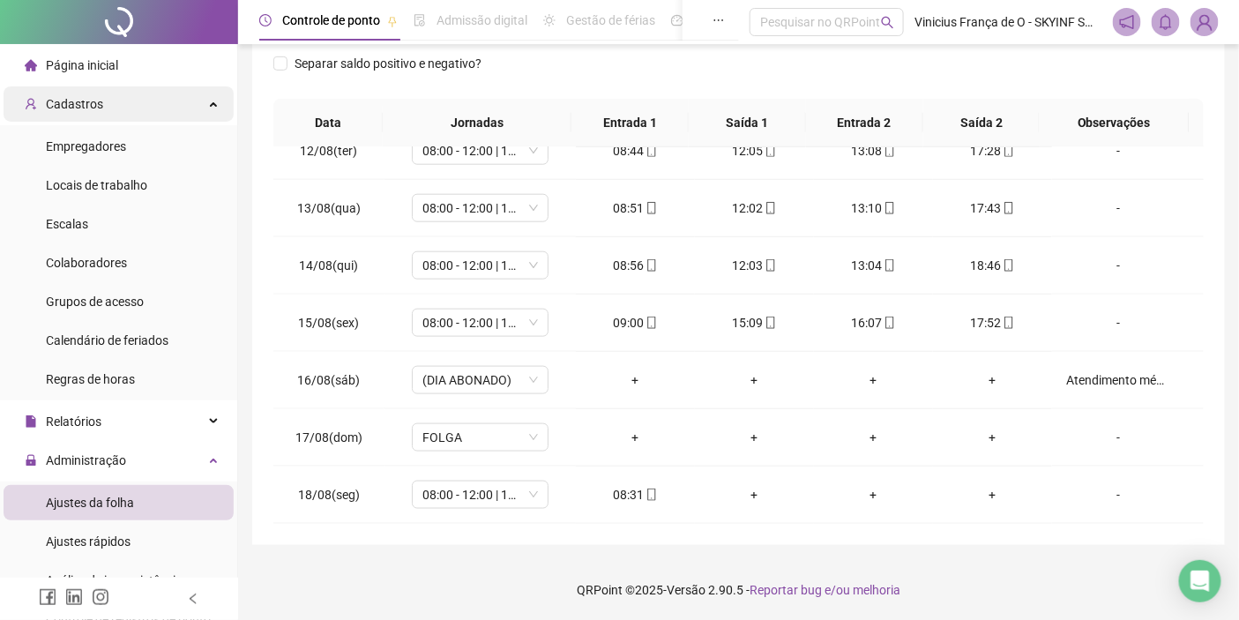
click at [134, 93] on div "Cadastros" at bounding box center [119, 103] width 230 height 35
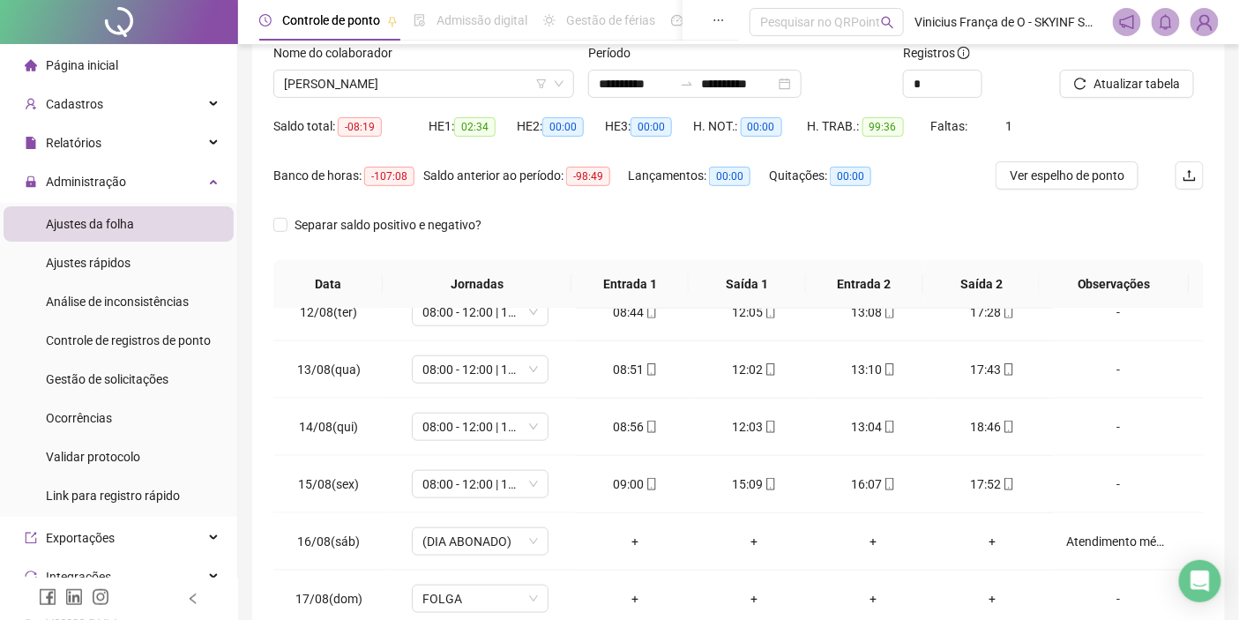
scroll to position [0, 0]
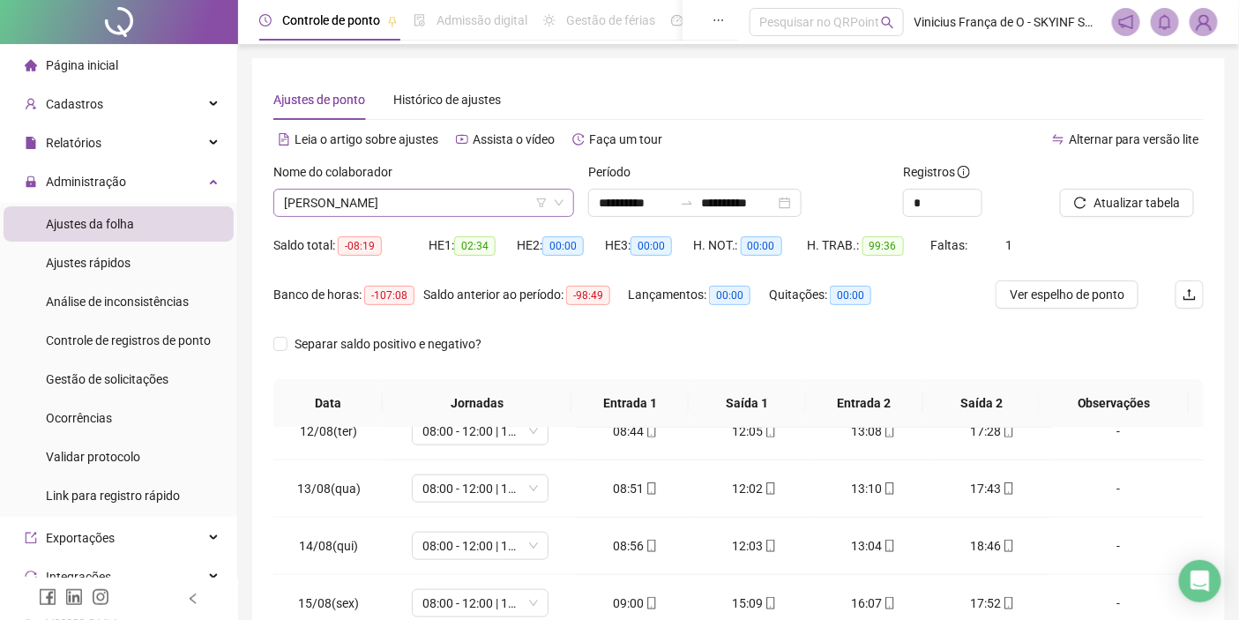
click at [434, 213] on span "[PERSON_NAME]" at bounding box center [424, 203] width 280 height 26
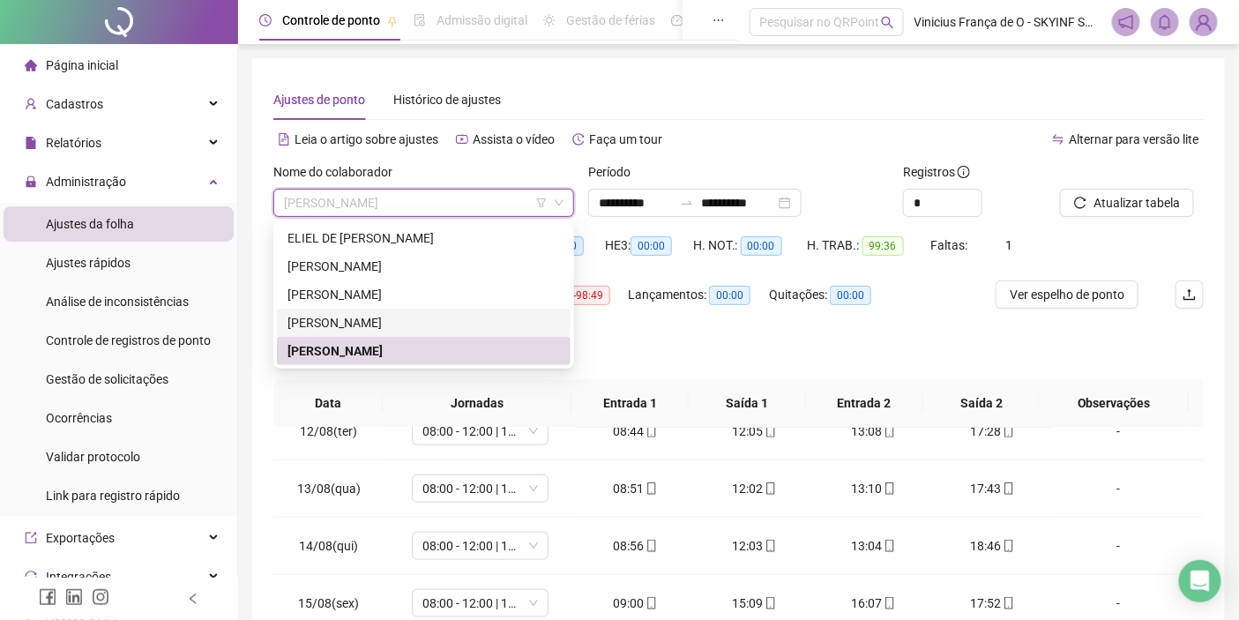
click at [385, 321] on div "[PERSON_NAME]" at bounding box center [424, 322] width 273 height 19
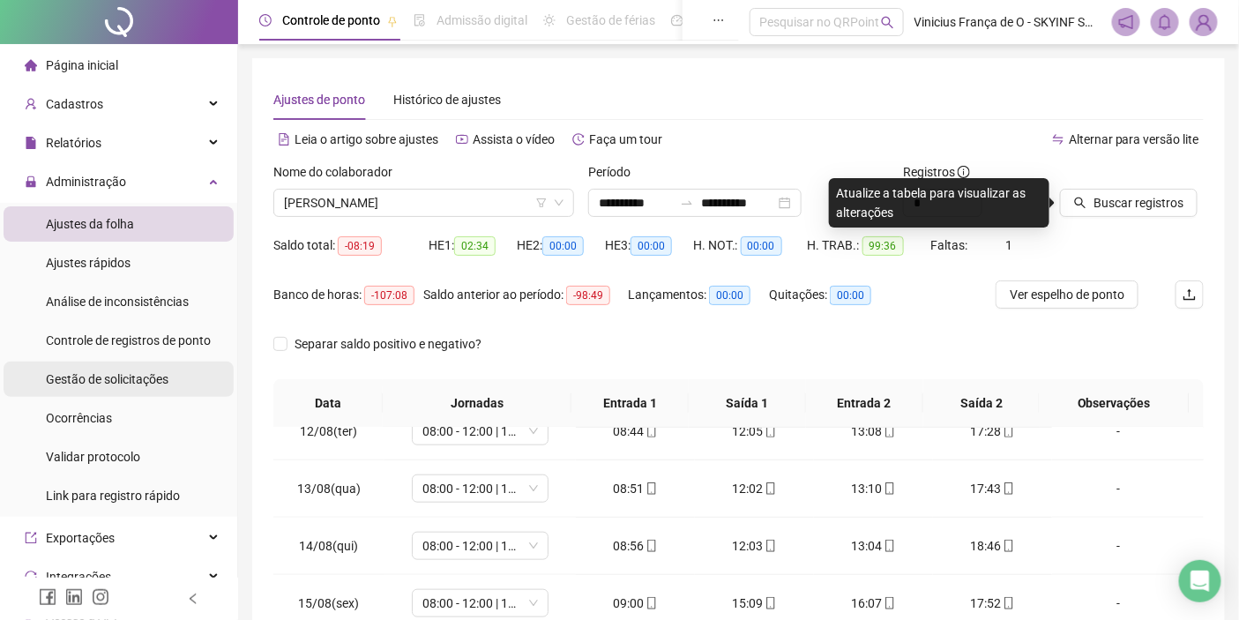
click at [90, 380] on span "Gestão de solicitações" at bounding box center [107, 379] width 123 height 14
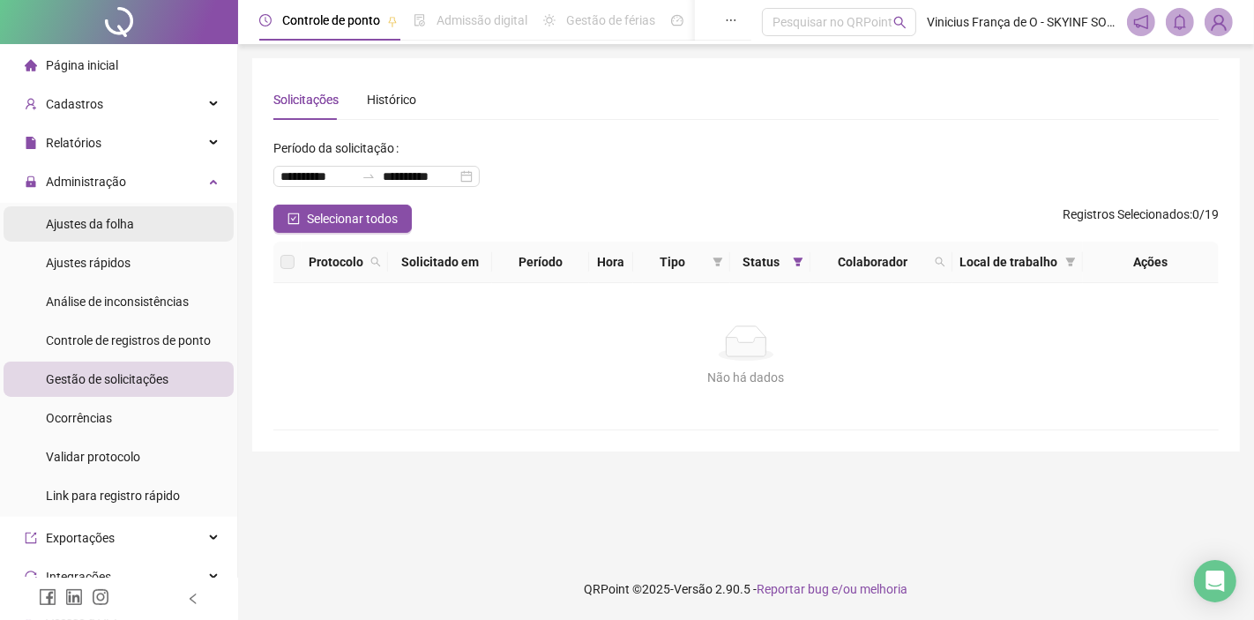
click at [133, 235] on li "Ajustes da folha" at bounding box center [119, 223] width 230 height 35
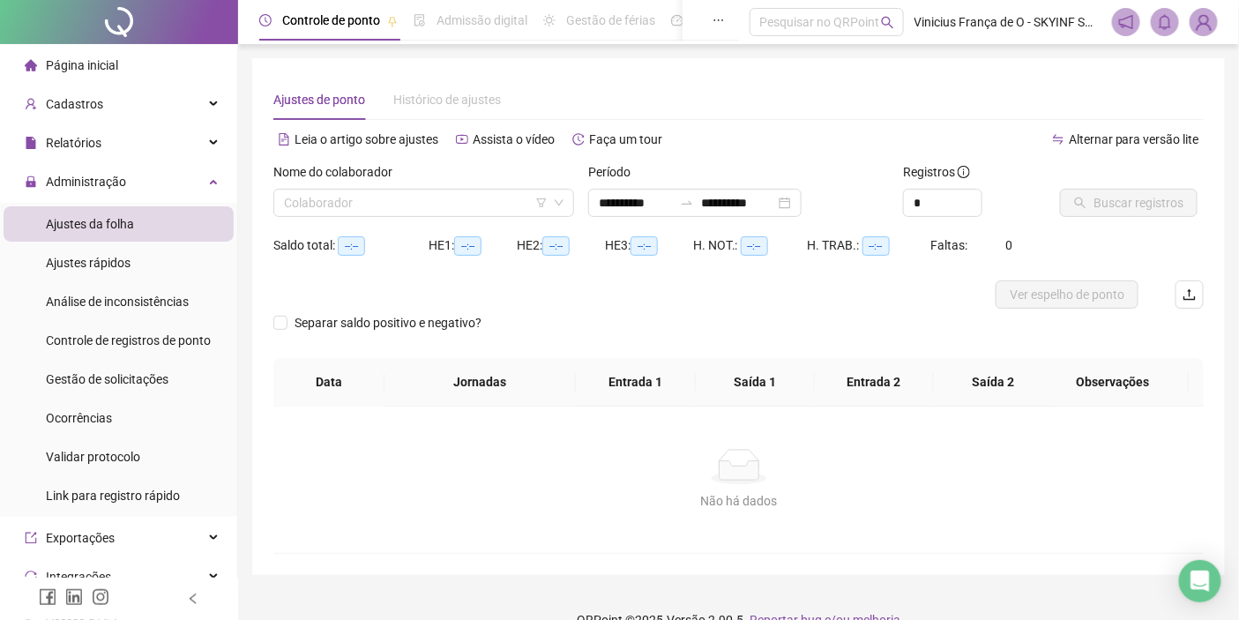
click at [429, 187] on div "Nome do colaborador" at bounding box center [423, 175] width 301 height 26
click at [429, 198] on input "search" at bounding box center [416, 203] width 264 height 26
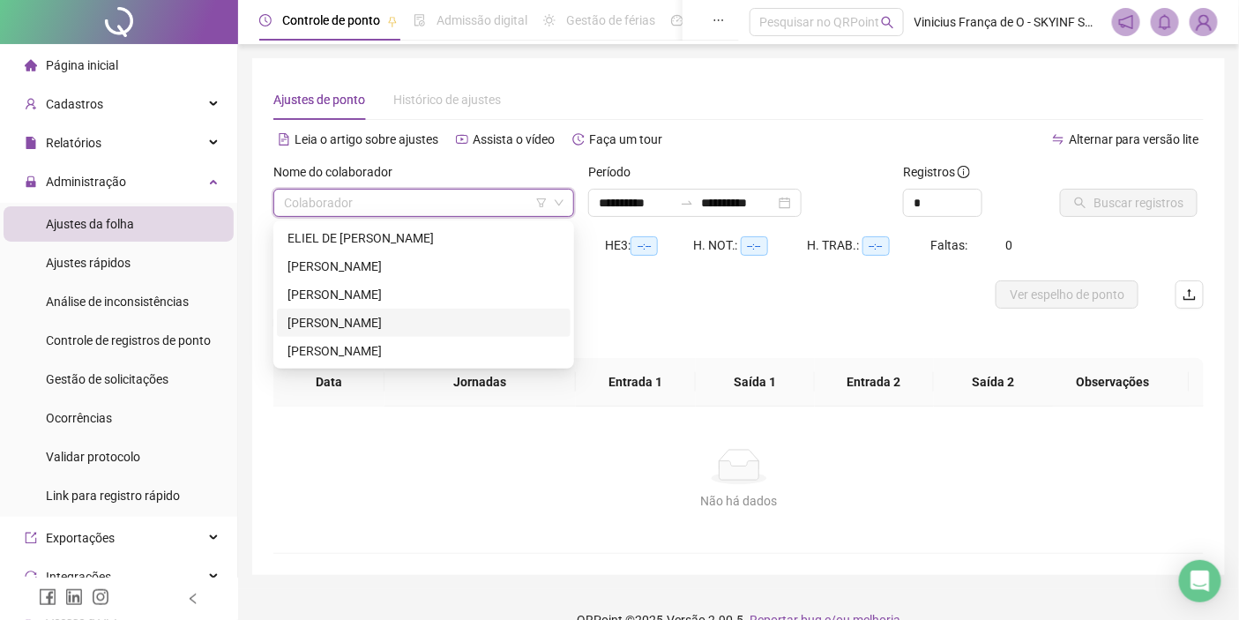
click at [398, 325] on div "[PERSON_NAME]" at bounding box center [424, 322] width 273 height 19
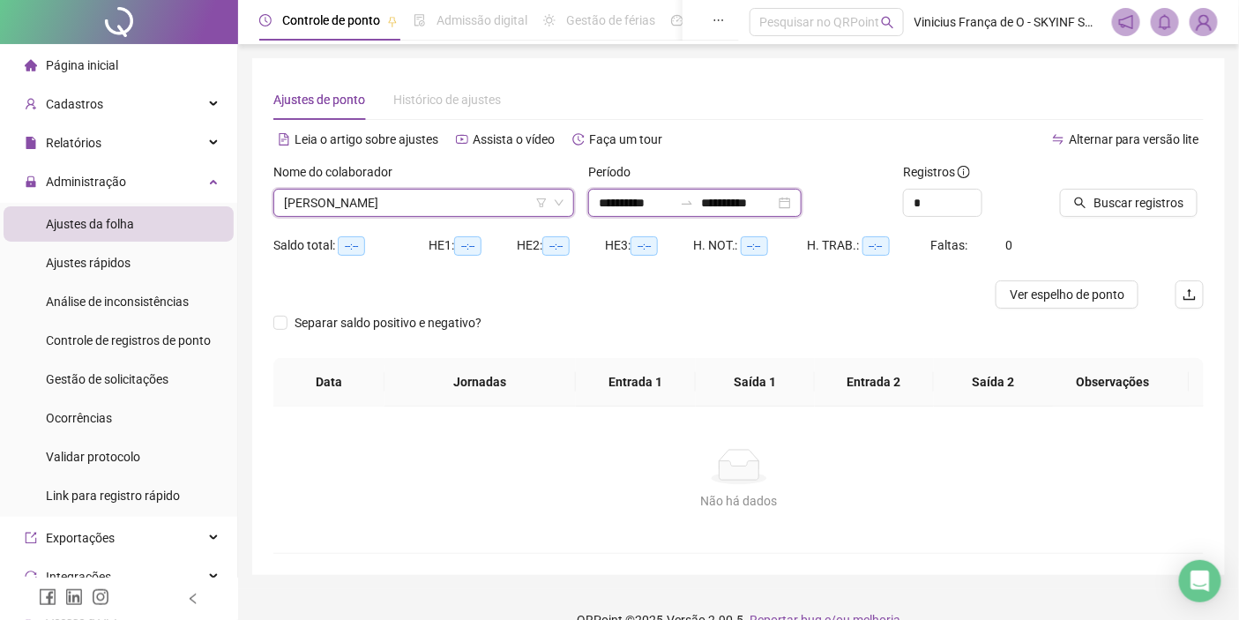
click at [766, 205] on input "**********" at bounding box center [738, 202] width 74 height 19
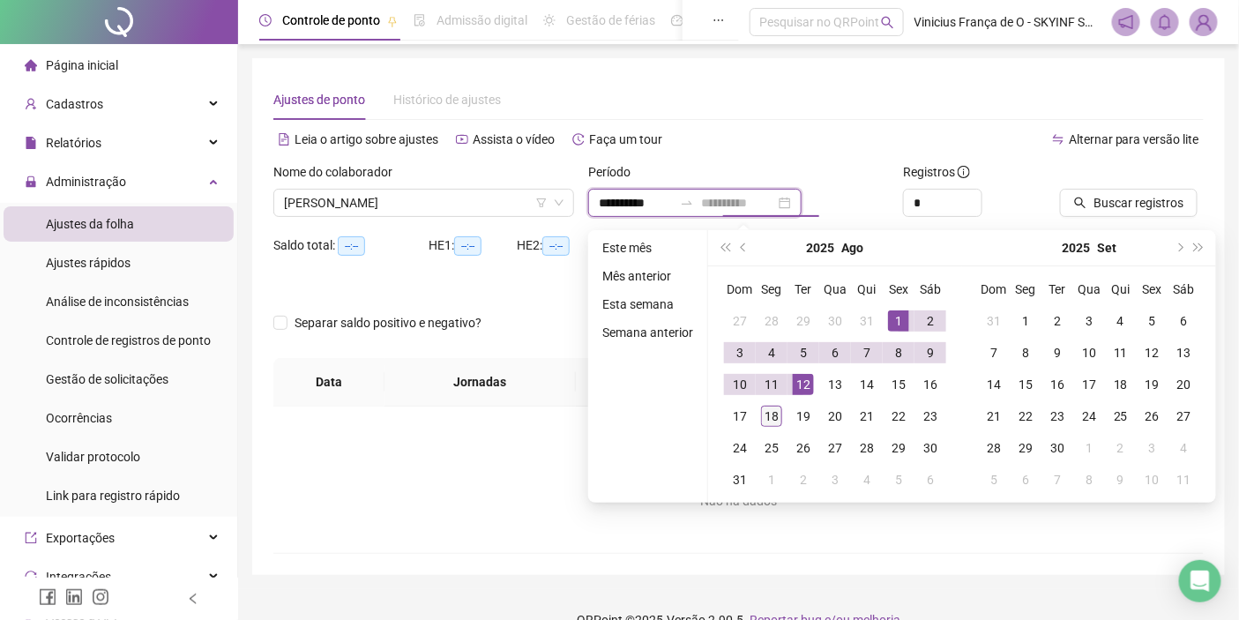
type input "**********"
click at [778, 411] on div "18" at bounding box center [771, 416] width 21 height 21
type input "**********"
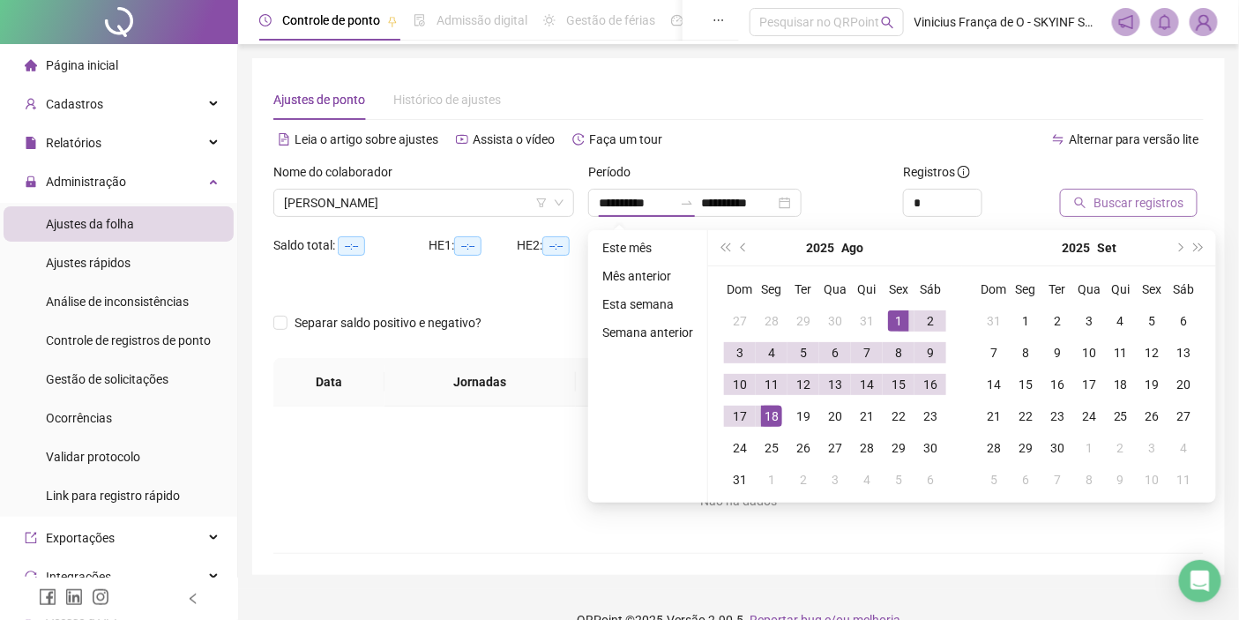
click at [1092, 198] on button "Buscar registros" at bounding box center [1129, 203] width 138 height 28
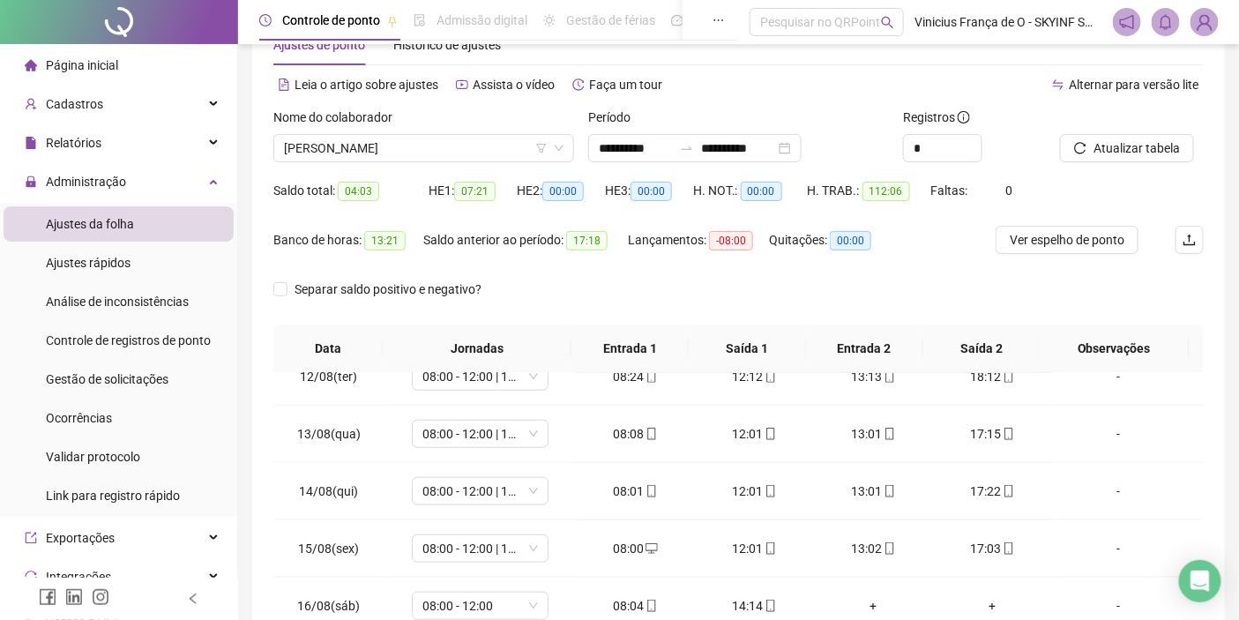
scroll to position [28, 0]
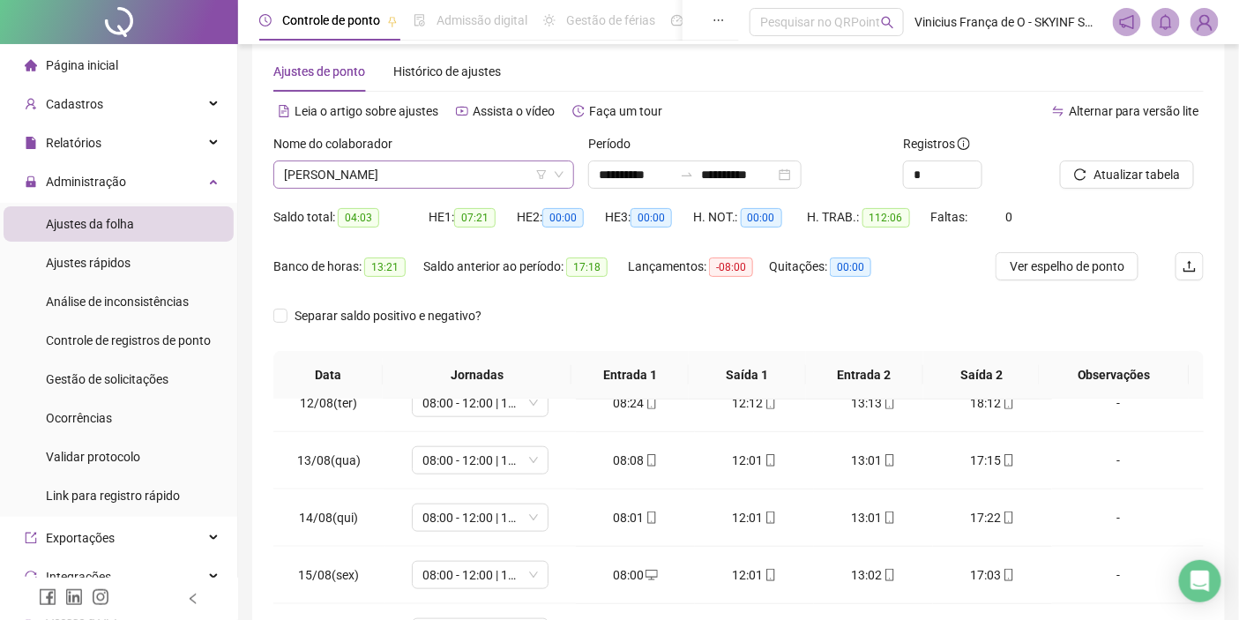
click at [319, 171] on span "[PERSON_NAME]" at bounding box center [424, 174] width 280 height 26
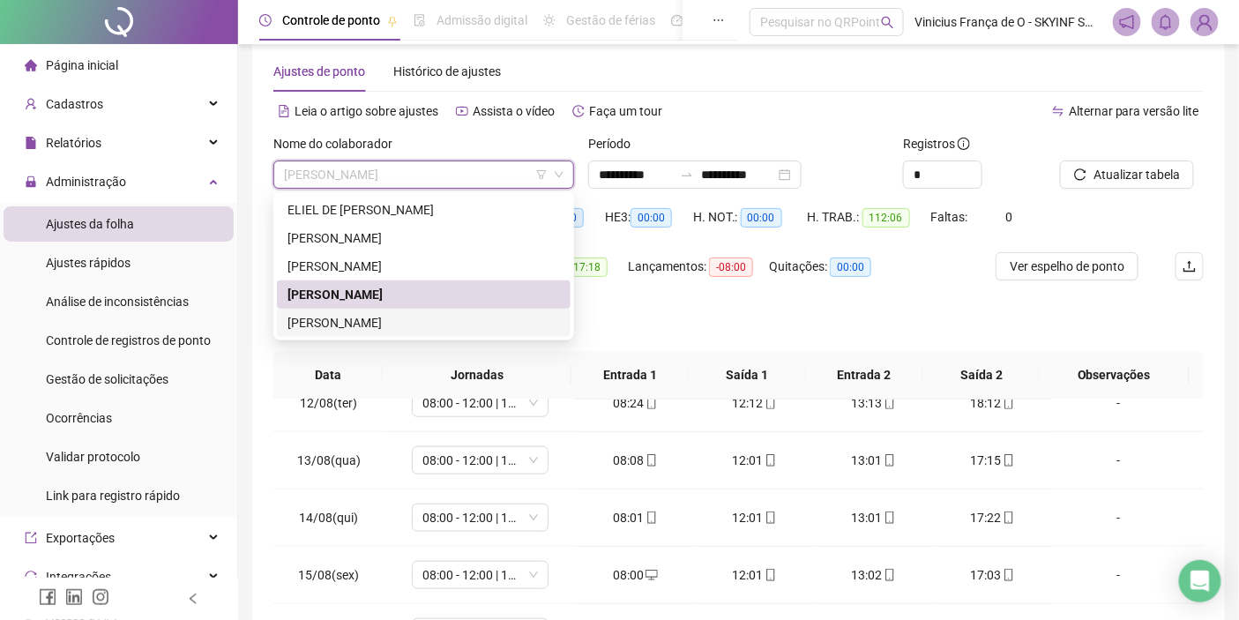
click at [333, 320] on div "[PERSON_NAME]" at bounding box center [424, 322] width 273 height 19
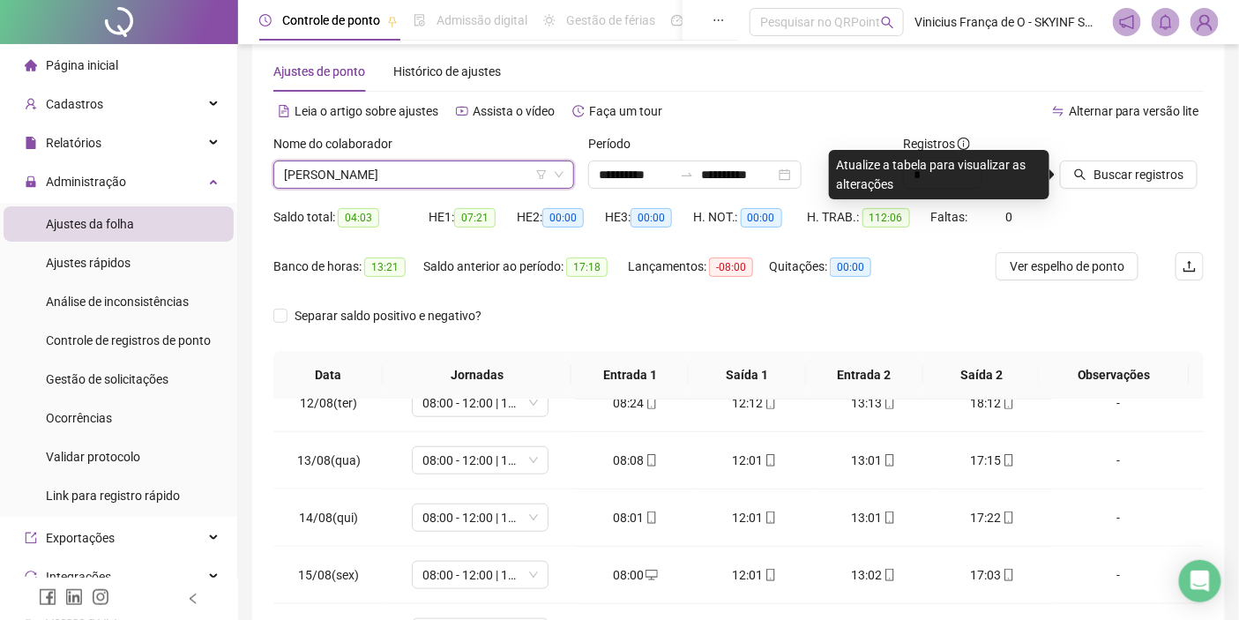
click at [1159, 191] on div "Buscar registros" at bounding box center [1132, 168] width 158 height 69
click at [1162, 176] on span "Buscar registros" at bounding box center [1139, 174] width 90 height 19
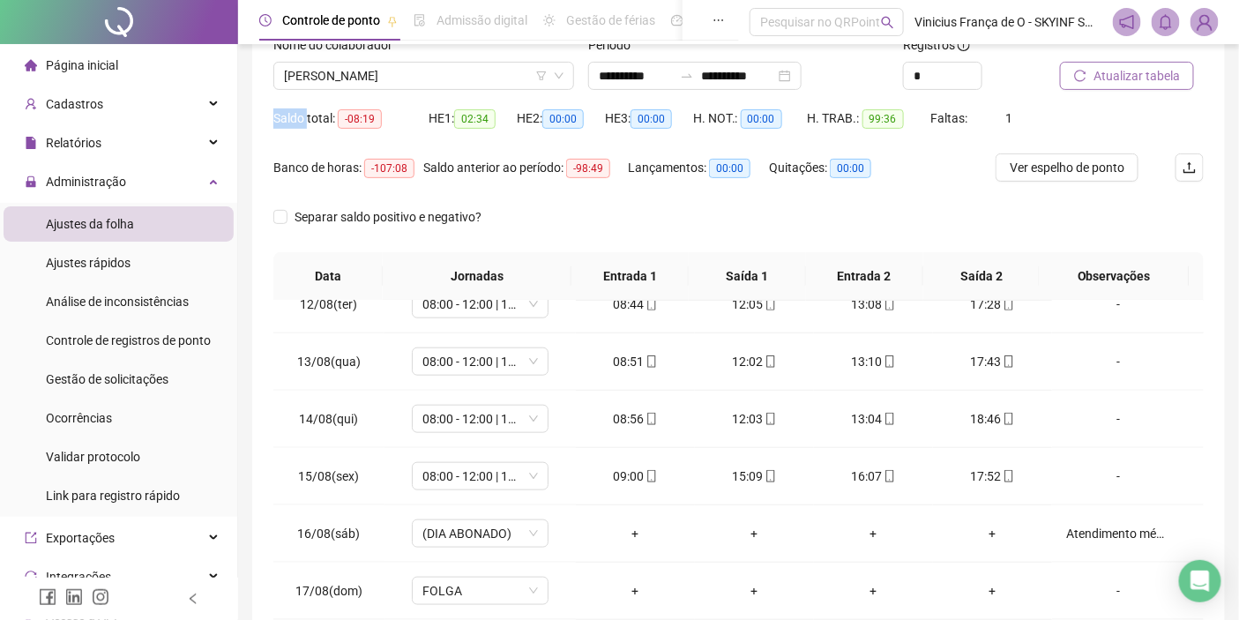
scroll to position [280, 0]
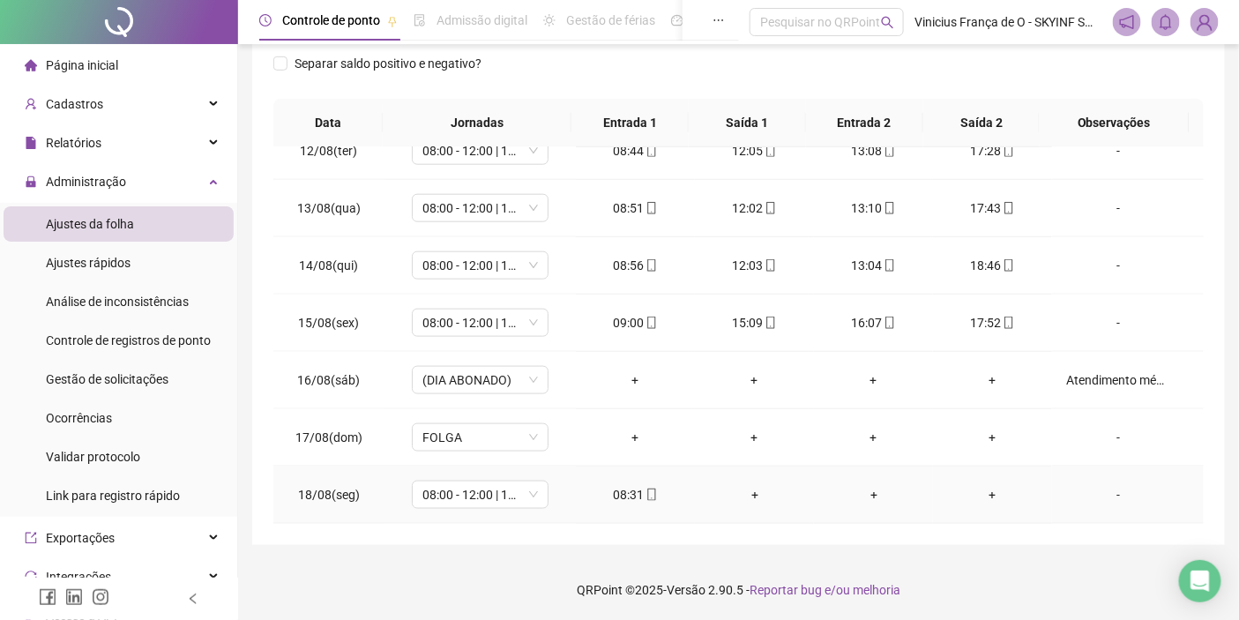
click at [719, 499] on div "+" at bounding box center [754, 494] width 91 height 19
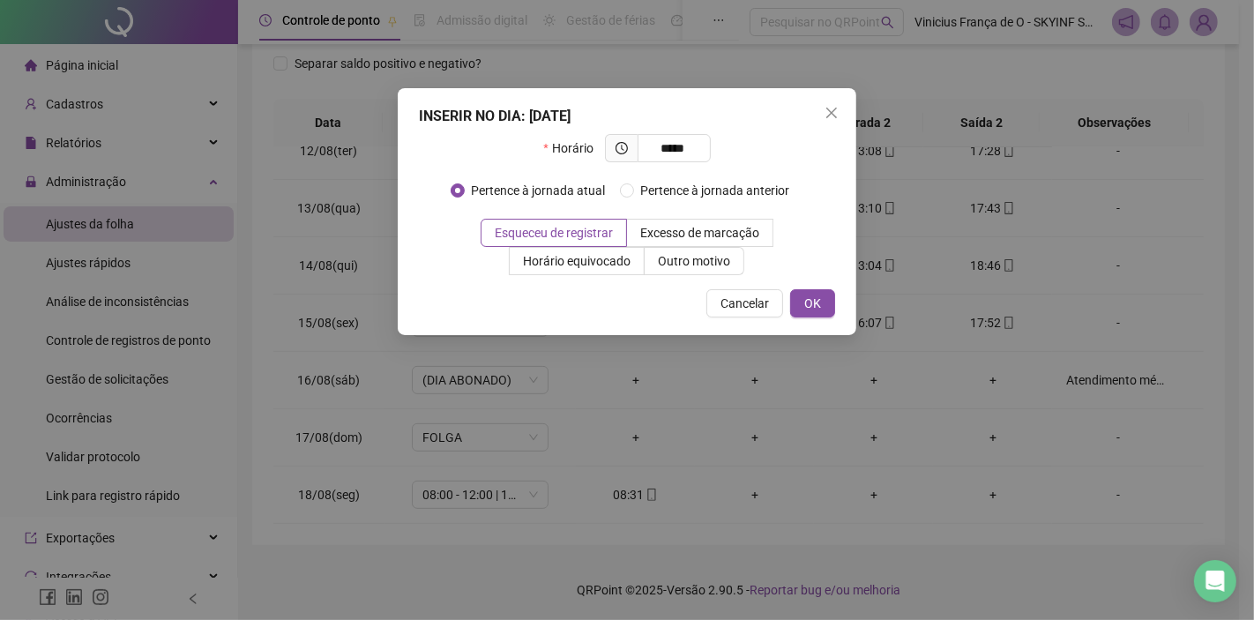
type input "*****"
click at [817, 286] on div "INSERIR NO DIA : [DATE] Horário ***** Pertence à jornada atual Pertence à jorna…" at bounding box center [627, 211] width 459 height 247
click at [816, 303] on span "OK" at bounding box center [812, 303] width 17 height 19
click at [865, 500] on div "INSERIR NO DIA : [DATE] Horário ***** Pertence à jornada atual Pertence à jorna…" at bounding box center [627, 310] width 1254 height 620
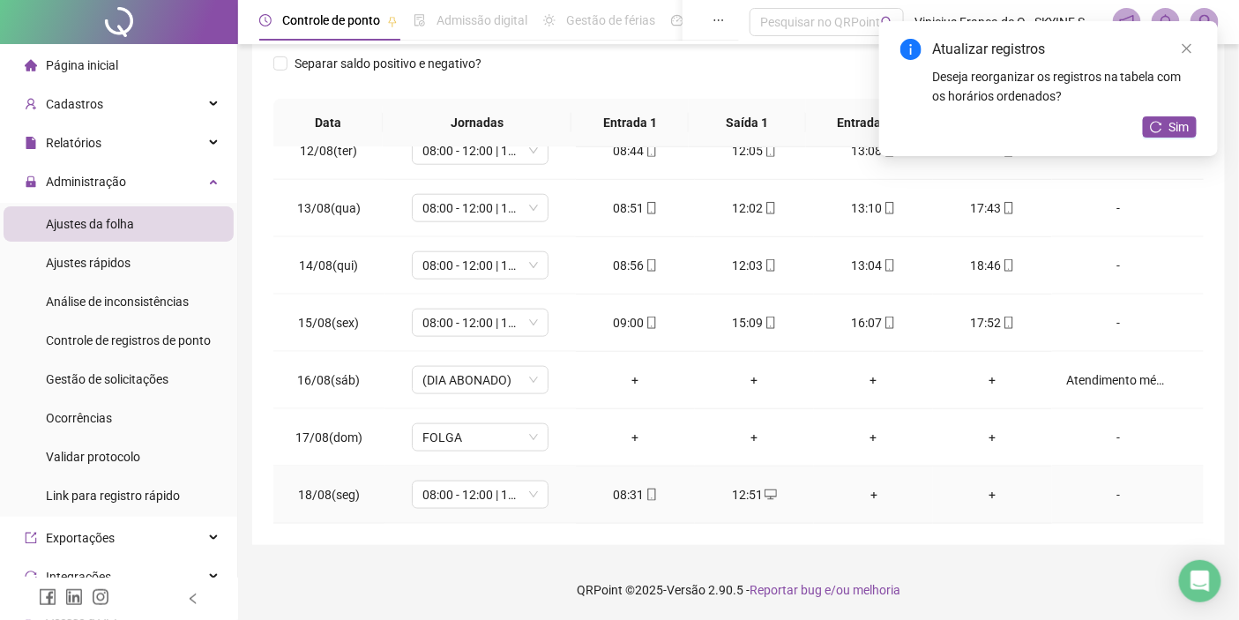
click at [861, 489] on div "+" at bounding box center [873, 494] width 91 height 19
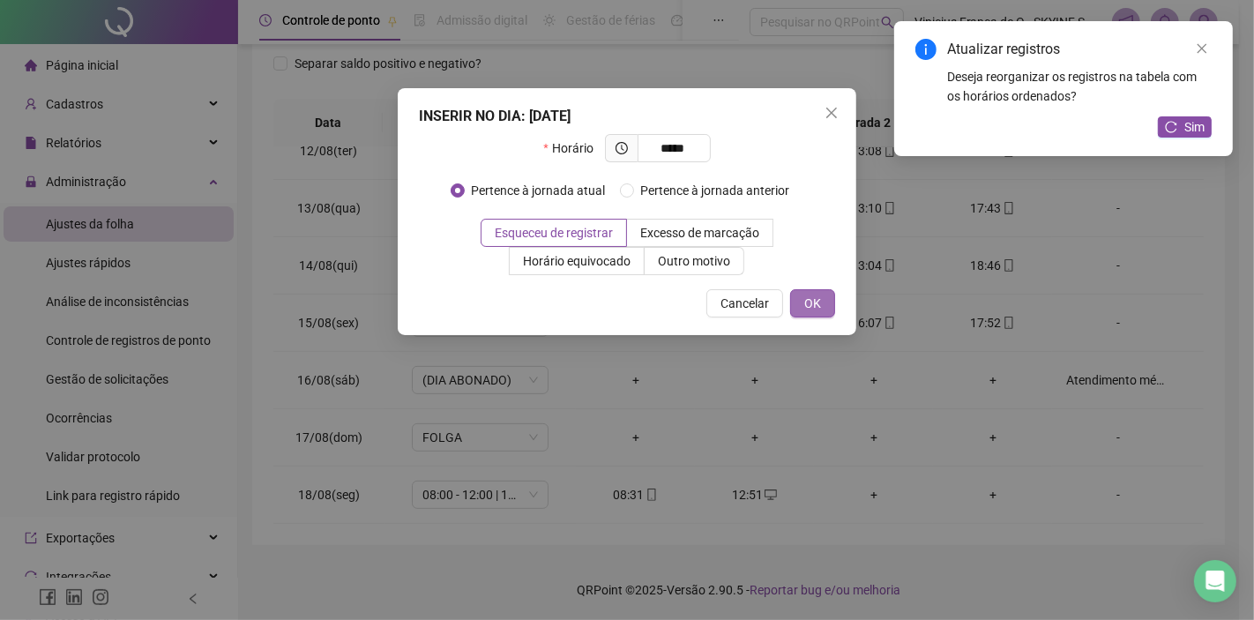
type input "*****"
click at [827, 310] on button "OK" at bounding box center [812, 303] width 45 height 28
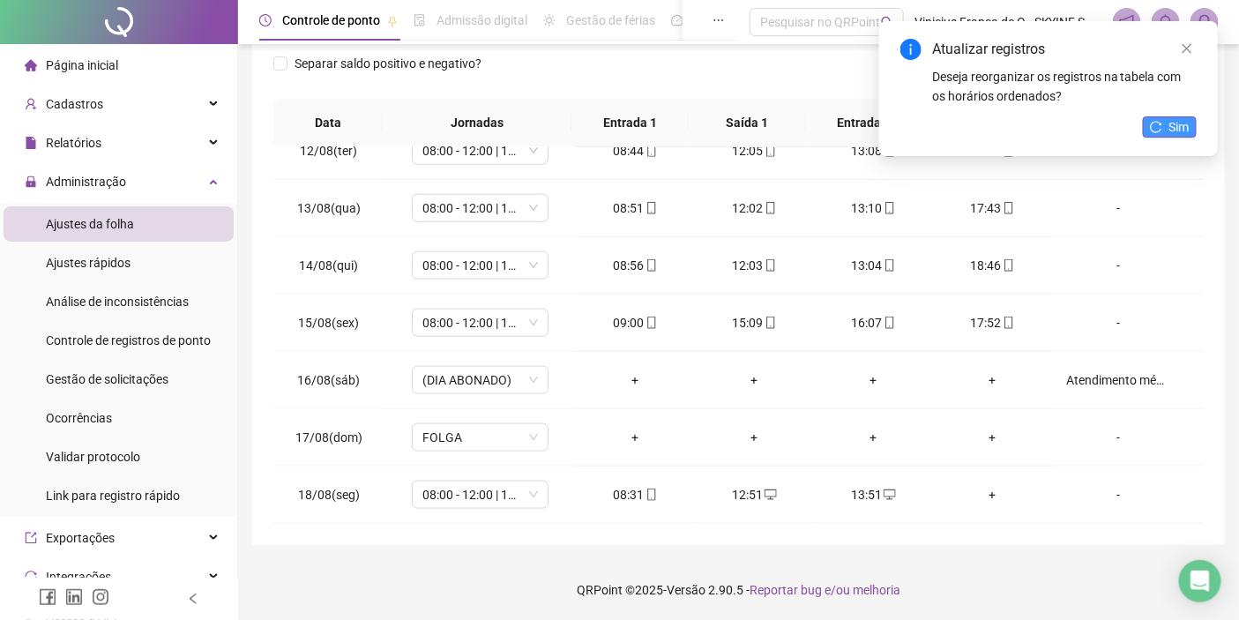
click at [1184, 122] on span "Sim" at bounding box center [1179, 126] width 20 height 19
